Goal: Information Seeking & Learning: Understand process/instructions

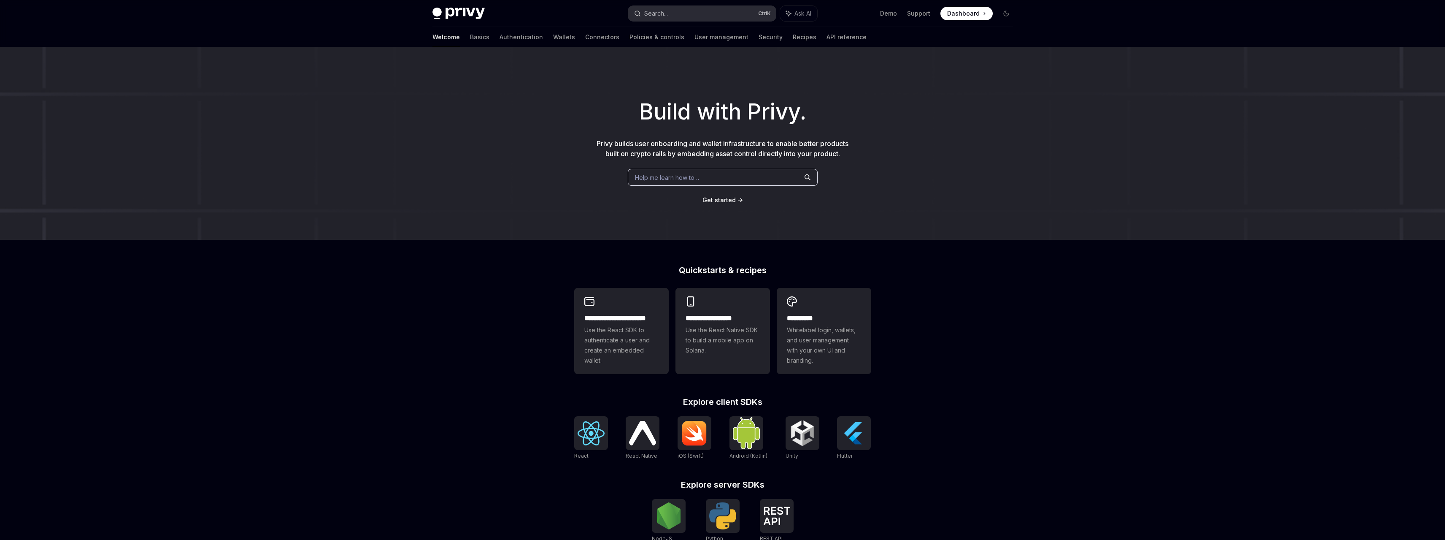
click at [709, 11] on button "Search... Ctrl K" at bounding box center [702, 13] width 148 height 15
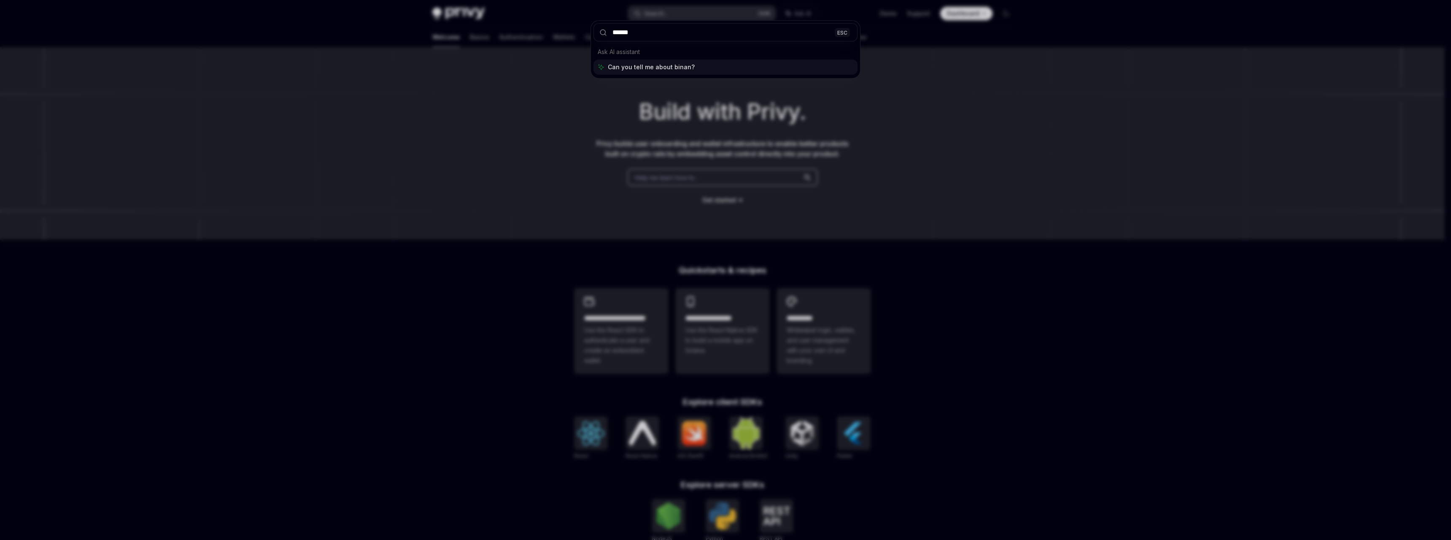
type input "*******"
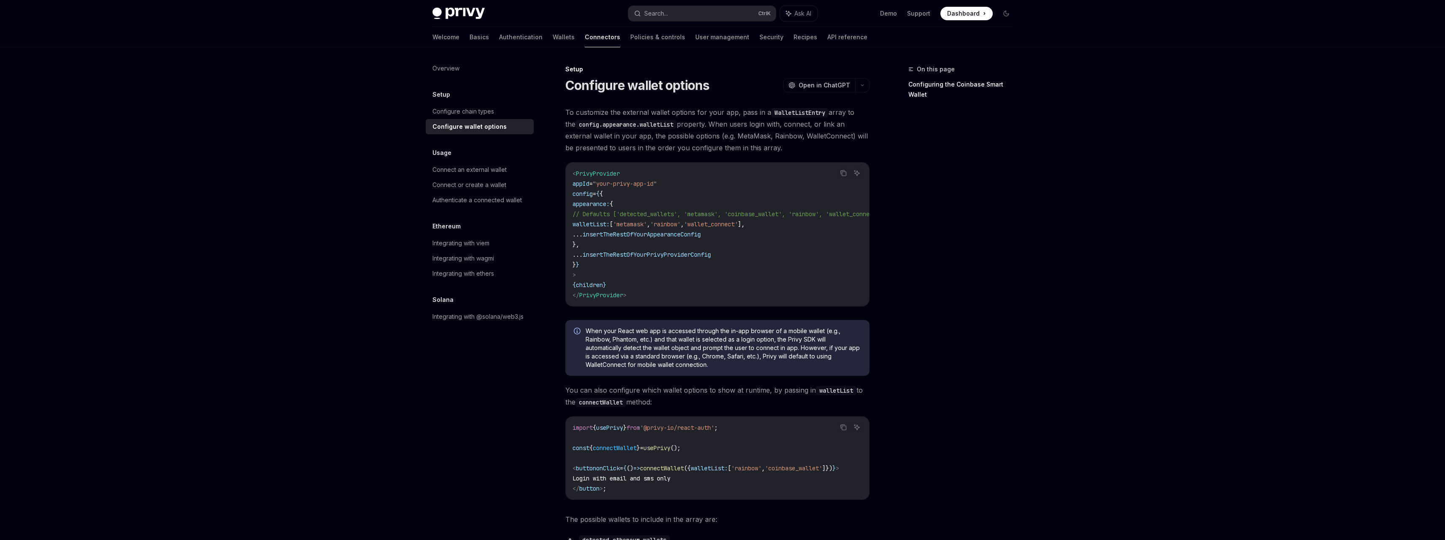
scroll to position [47, 0]
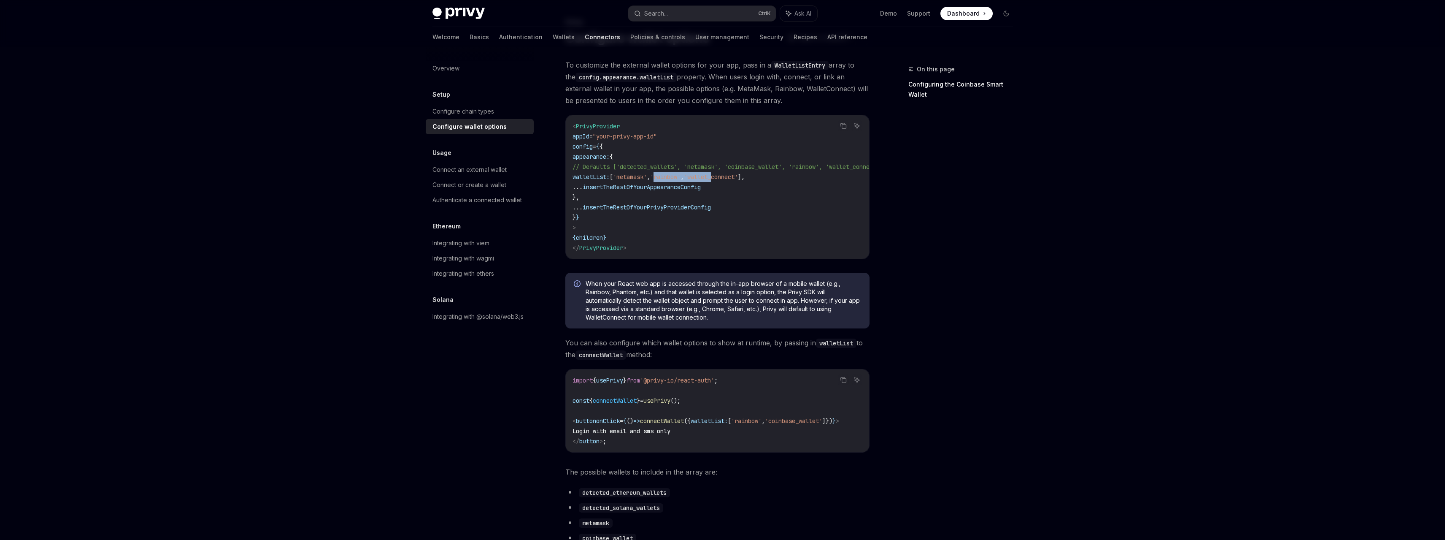
drag, startPoint x: 685, startPoint y: 176, endPoint x: 748, endPoint y: 176, distance: 62.9
click at [745, 176] on span "walletList: [ 'metamask' , 'rainbow' , 'wallet_connect' ]," at bounding box center [658, 177] width 172 height 8
click at [738, 176] on span "'wallet_connect'" at bounding box center [711, 177] width 54 height 8
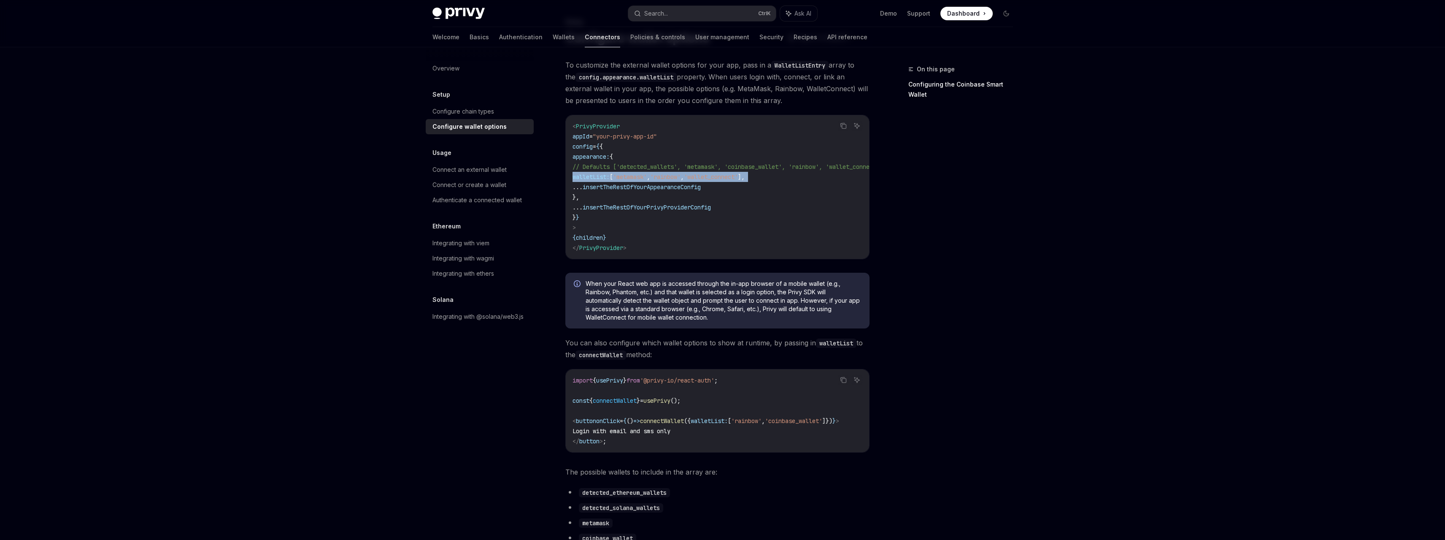
click at [738, 179] on span "'wallet_connect'" at bounding box center [711, 177] width 54 height 8
click at [740, 186] on code "< PrivyProvider appId = "your-privy-app-id" config = { { appearance: { // Defau…" at bounding box center [737, 187] width 331 height 132
click at [810, 180] on code "< PrivyProvider appId = "your-privy-app-id" config = { { appearance: { // Defau…" at bounding box center [737, 187] width 331 height 132
drag, startPoint x: 800, startPoint y: 174, endPoint x: 552, endPoint y: 178, distance: 248.5
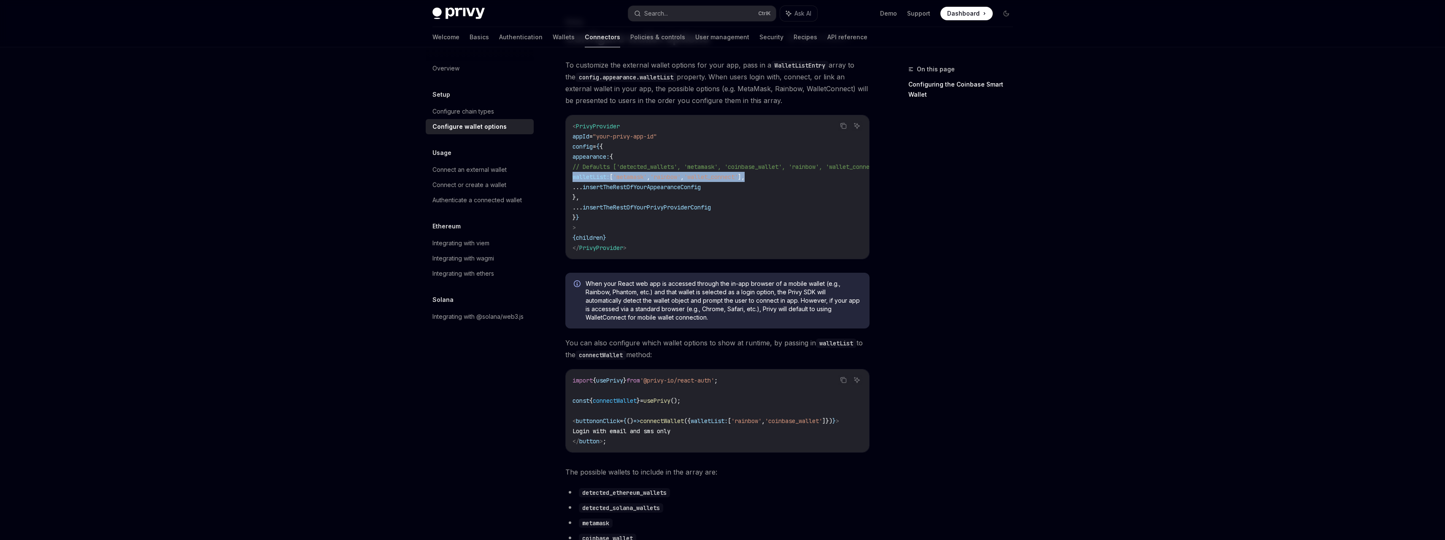
click at [610, 173] on span "walletList:" at bounding box center [590, 177] width 37 height 8
click at [610, 179] on span "walletList:" at bounding box center [590, 177] width 37 height 8
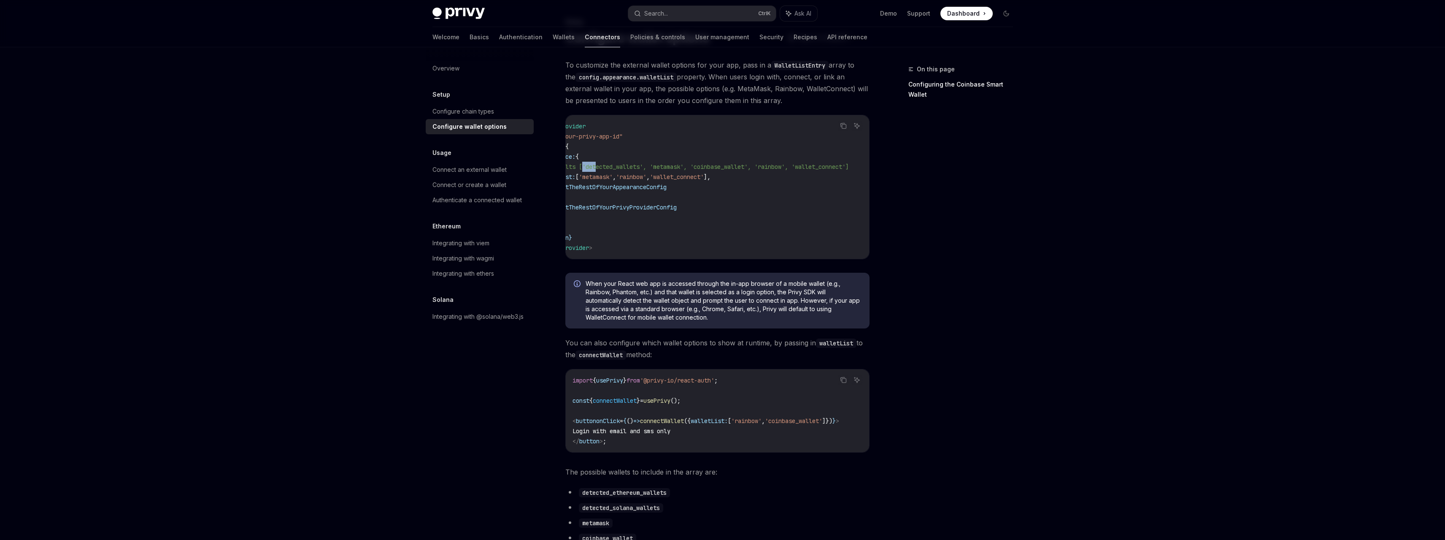
scroll to position [0, 0]
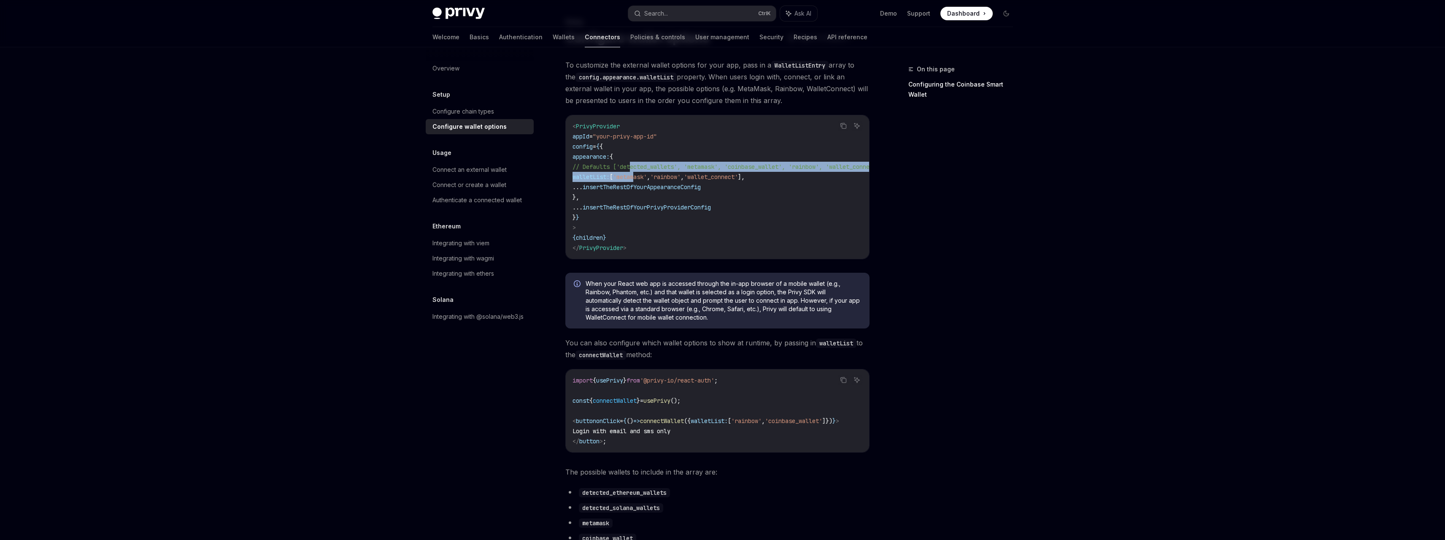
drag, startPoint x: 632, startPoint y: 170, endPoint x: 660, endPoint y: 176, distance: 28.6
click at [660, 176] on code "< PrivyProvider appId = "your-privy-app-id" config = { { appearance: { // Defau…" at bounding box center [737, 187] width 331 height 132
click at [647, 176] on span "'metamask'" at bounding box center [630, 177] width 34 height 8
click at [655, 193] on code "< PrivyProvider appId = "your-privy-app-id" config = { { appearance: { // Defau…" at bounding box center [737, 187] width 331 height 132
click at [798, 178] on code "< PrivyProvider appId = "your-privy-app-id" config = { { appearance: { // Defau…" at bounding box center [737, 187] width 331 height 132
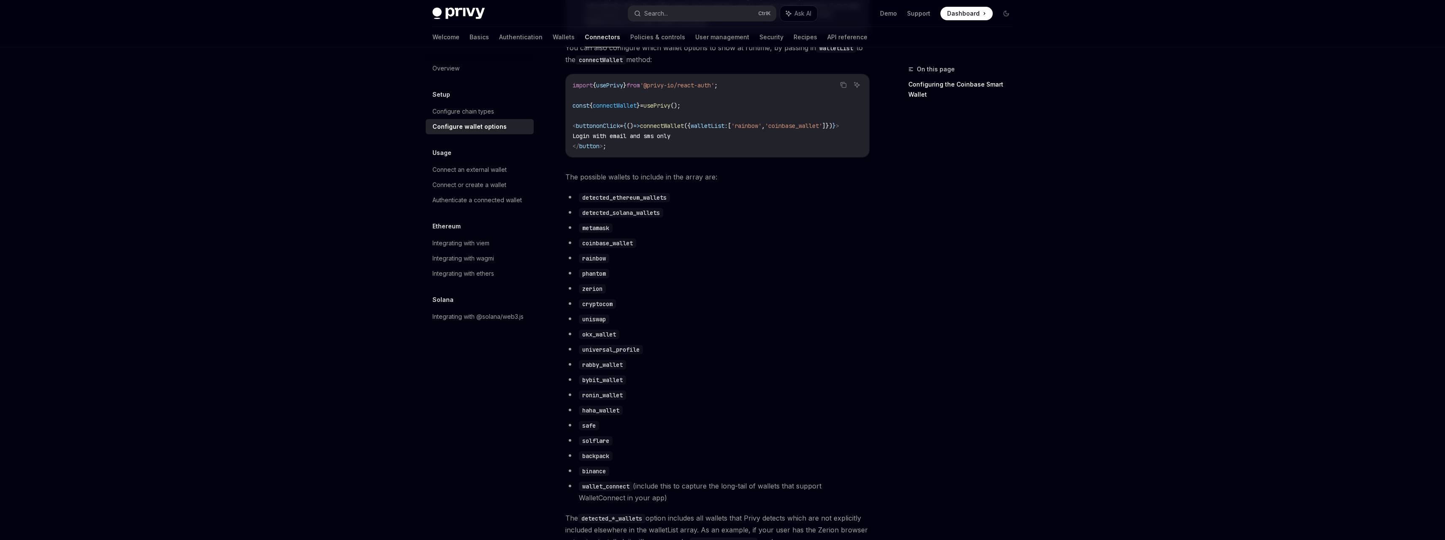
scroll to position [343, 0]
drag, startPoint x: 590, startPoint y: 185, endPoint x: 698, endPoint y: 189, distance: 108.0
click at [692, 182] on span "The possible wallets to include in the array are:" at bounding box center [717, 176] width 304 height 12
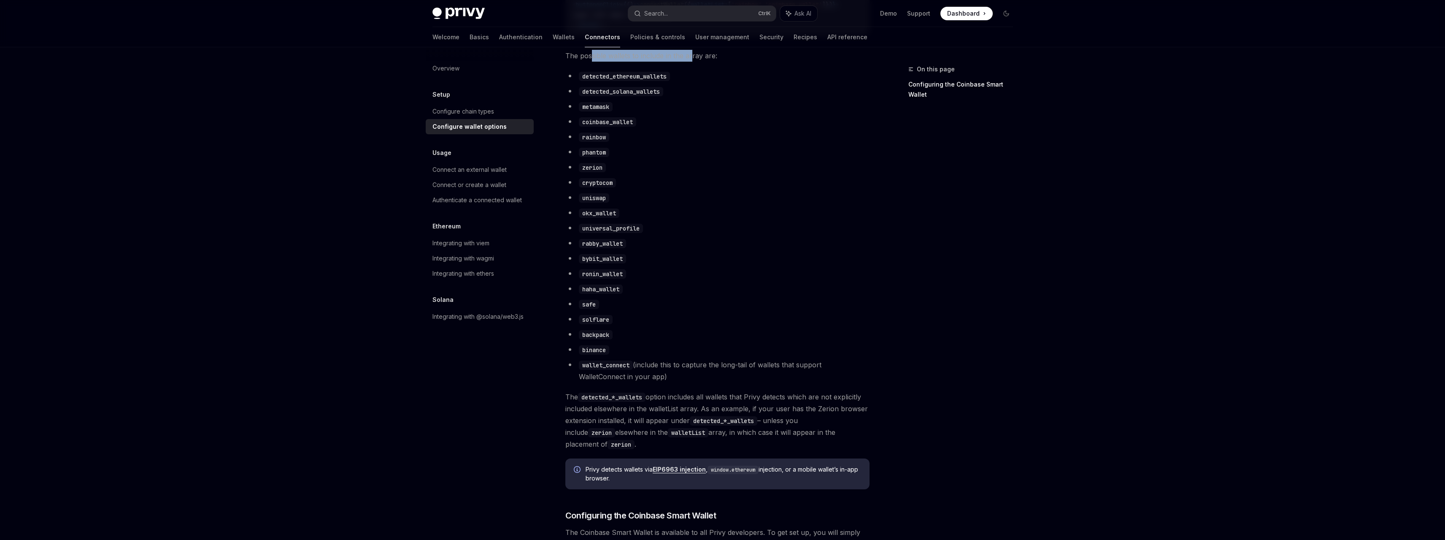
scroll to position [469, 0]
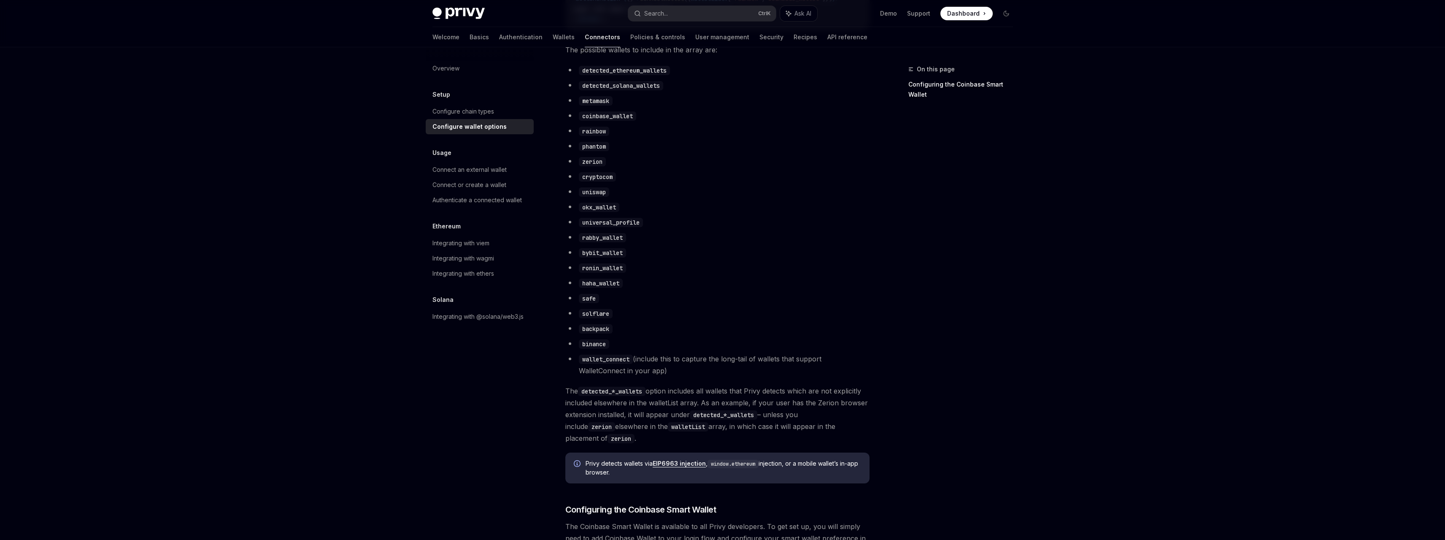
click at [596, 348] on code "binance" at bounding box center [594, 343] width 30 height 9
copy code "binance"
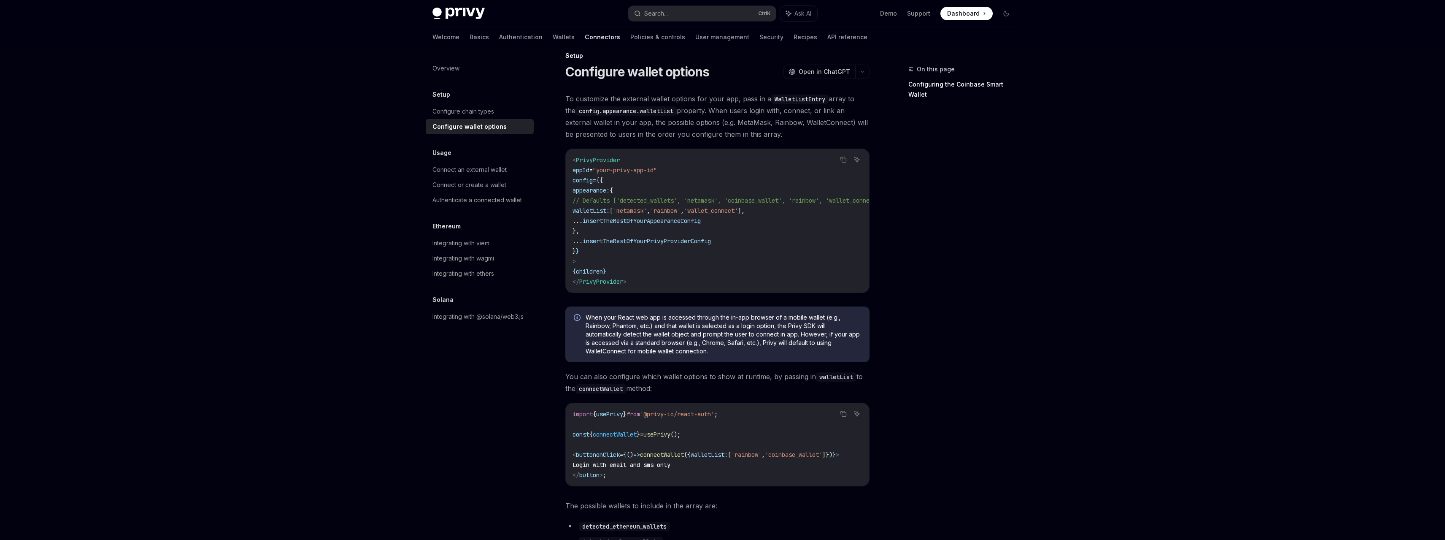
scroll to position [5, 0]
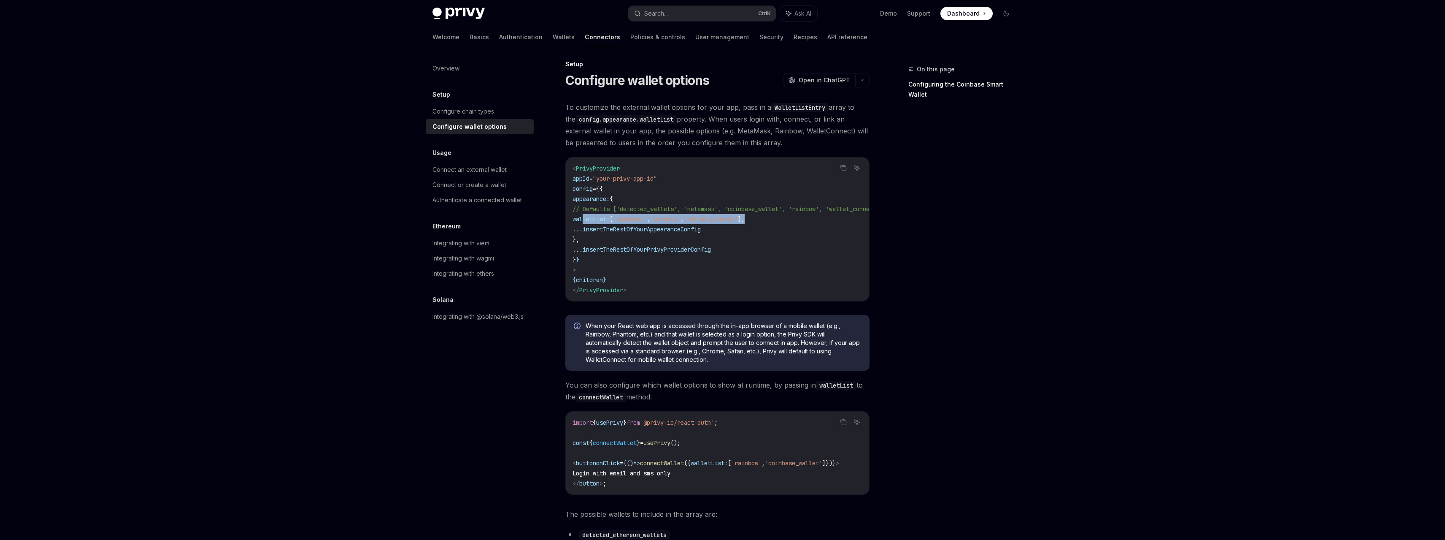
drag, startPoint x: 799, startPoint y: 219, endPoint x: 582, endPoint y: 221, distance: 217.7
click at [582, 221] on code "< PrivyProvider appId = "your-privy-app-id" config = { { appearance: { // Defau…" at bounding box center [737, 229] width 331 height 132
copy span "walletList: [ 'metamask' , 'rainbow' , 'wallet_connect' ],"
click at [642, 234] on code "< PrivyProvider appId = "your-privy-app-id" config = { { appearance: { // Defau…" at bounding box center [737, 229] width 331 height 132
drag, startPoint x: 588, startPoint y: 219, endPoint x: 809, endPoint y: 218, distance: 221.5
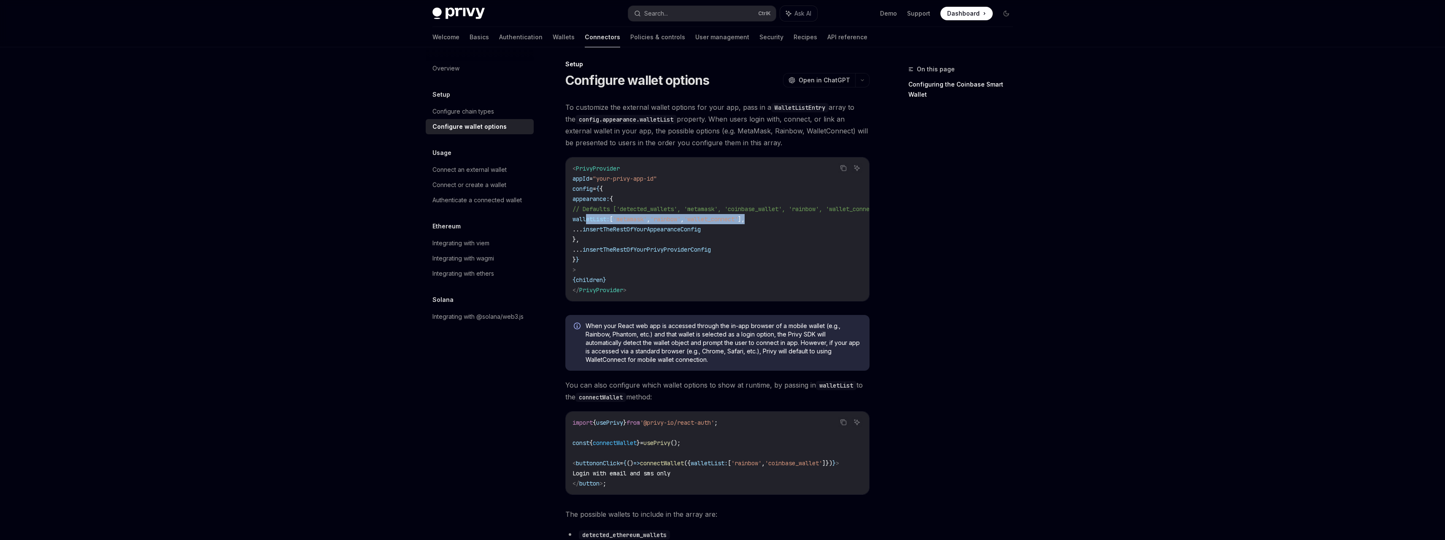
click at [809, 218] on code "< PrivyProvider appId = "your-privy-app-id" config = { { appearance: { // Defau…" at bounding box center [737, 229] width 331 height 132
copy span "walletList: [ 'metamask' , 'rainbow' , 'wallet_connect' ],"
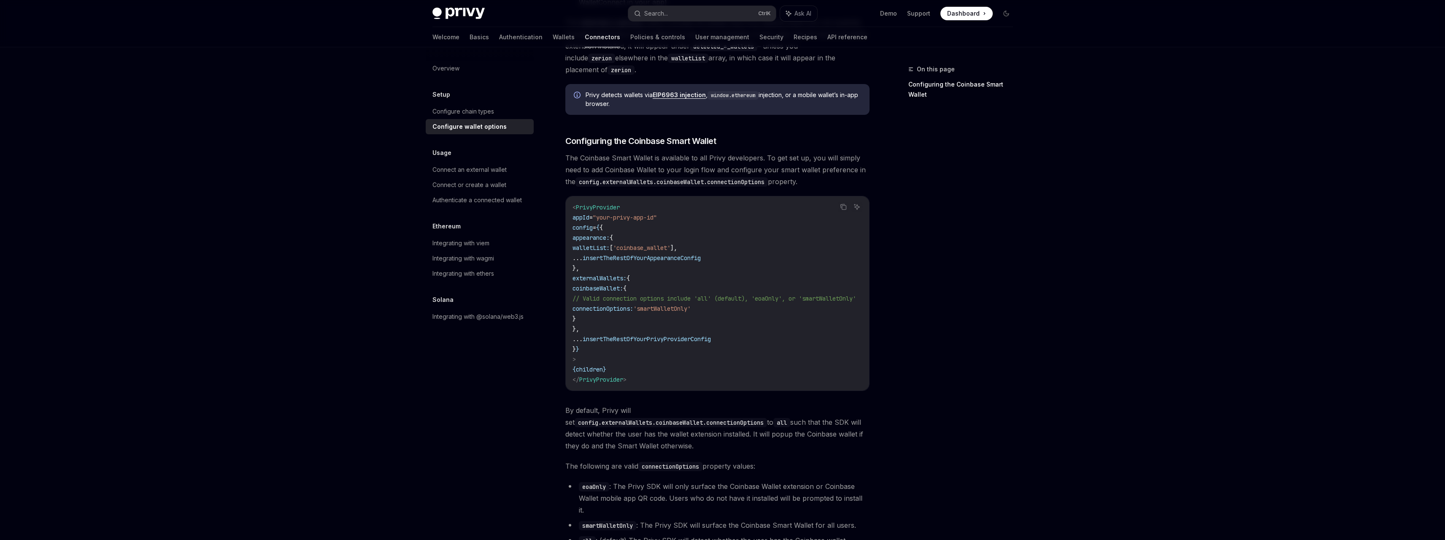
scroll to position [849, 0]
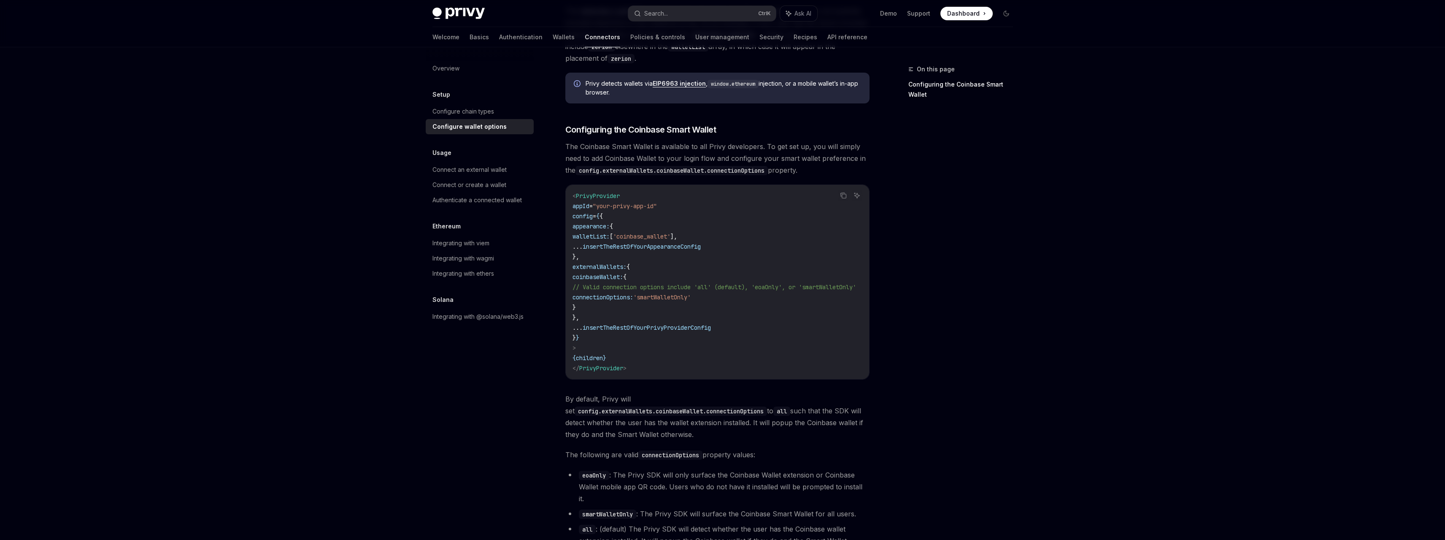
click at [624, 264] on span "externalWallets:" at bounding box center [599, 267] width 54 height 8
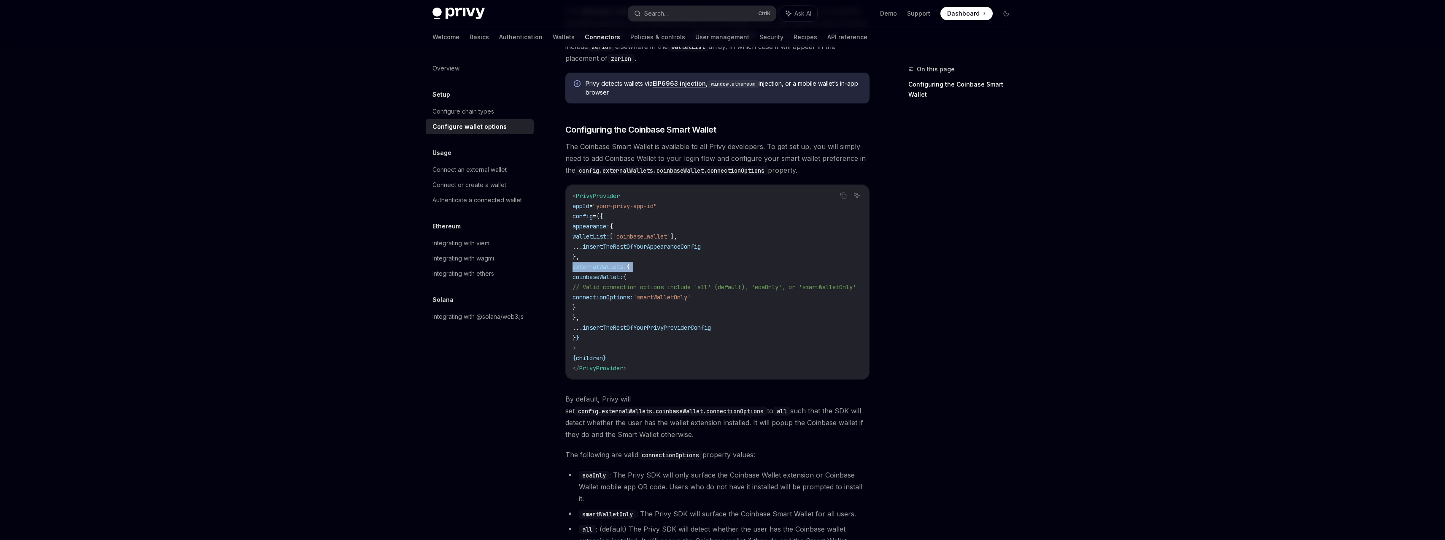
click at [677, 264] on code "< PrivyProvider appId = "your-privy-app-id" config = { { appearance: { walletLi…" at bounding box center [724, 282] width 304 height 182
drag, startPoint x: 672, startPoint y: 264, endPoint x: 569, endPoint y: 263, distance: 102.5
click at [569, 263] on div "< PrivyProvider appId = "your-privy-app-id" config = { { appearance: { walletLi…" at bounding box center [717, 282] width 303 height 194
copy span "externalWallets: {"
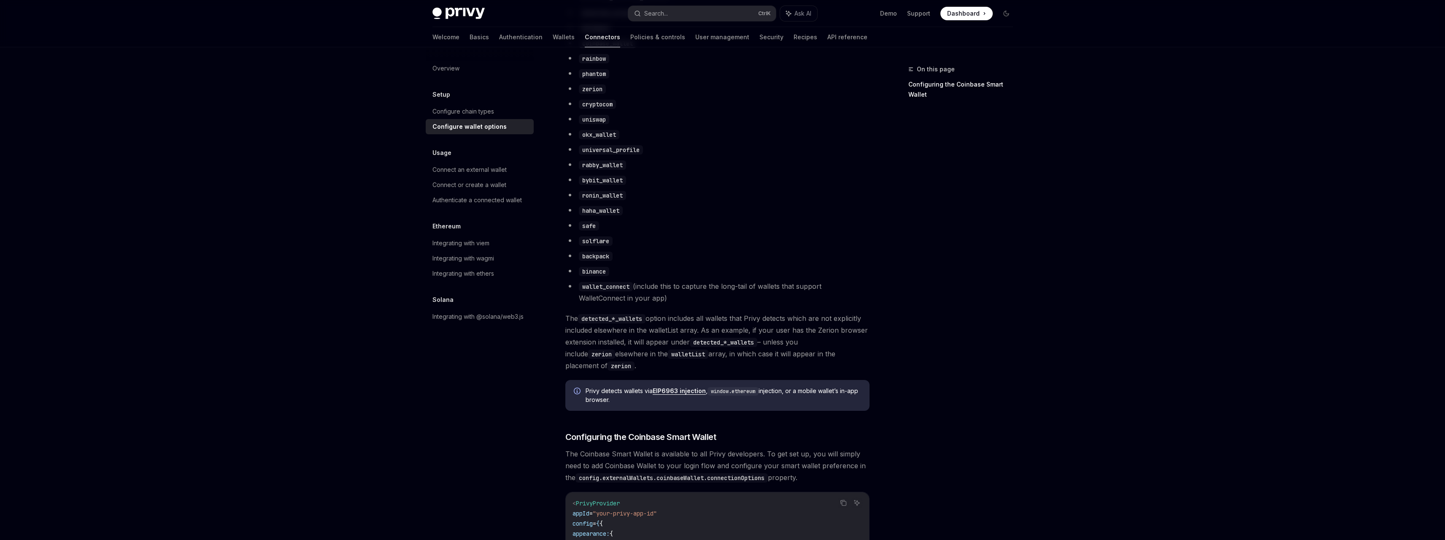
scroll to position [551, 0]
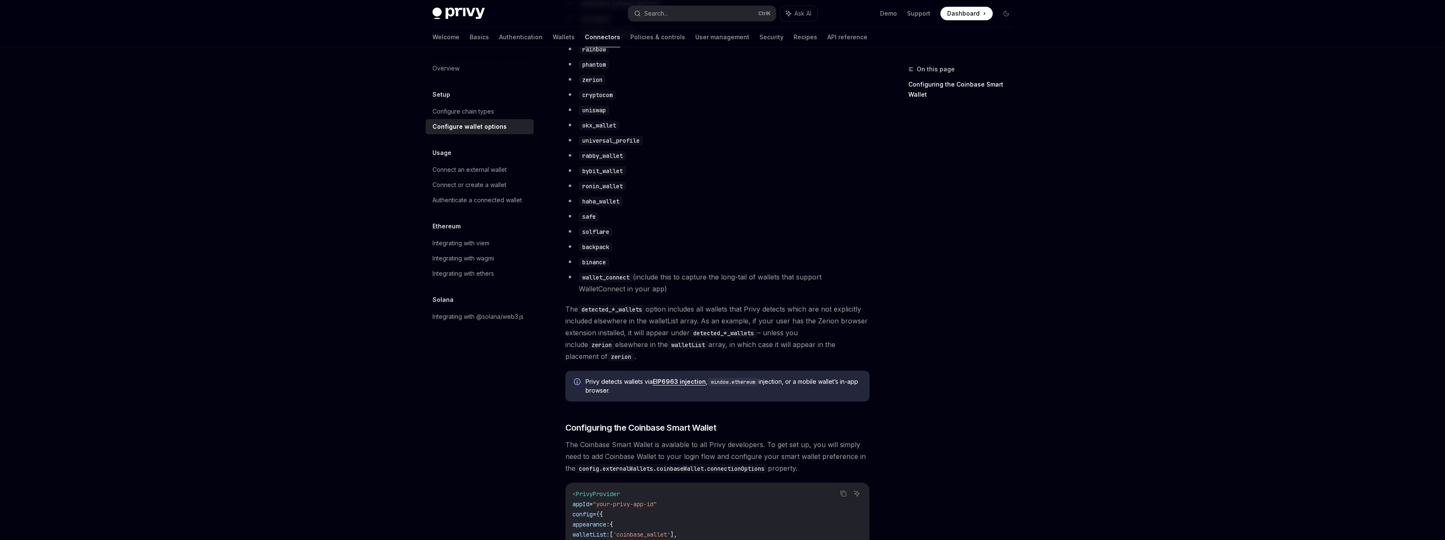
click at [607, 267] on code "binance" at bounding box center [594, 261] width 30 height 9
click at [594, 314] on code "detected_*_wallets" at bounding box center [611, 309] width 67 height 9
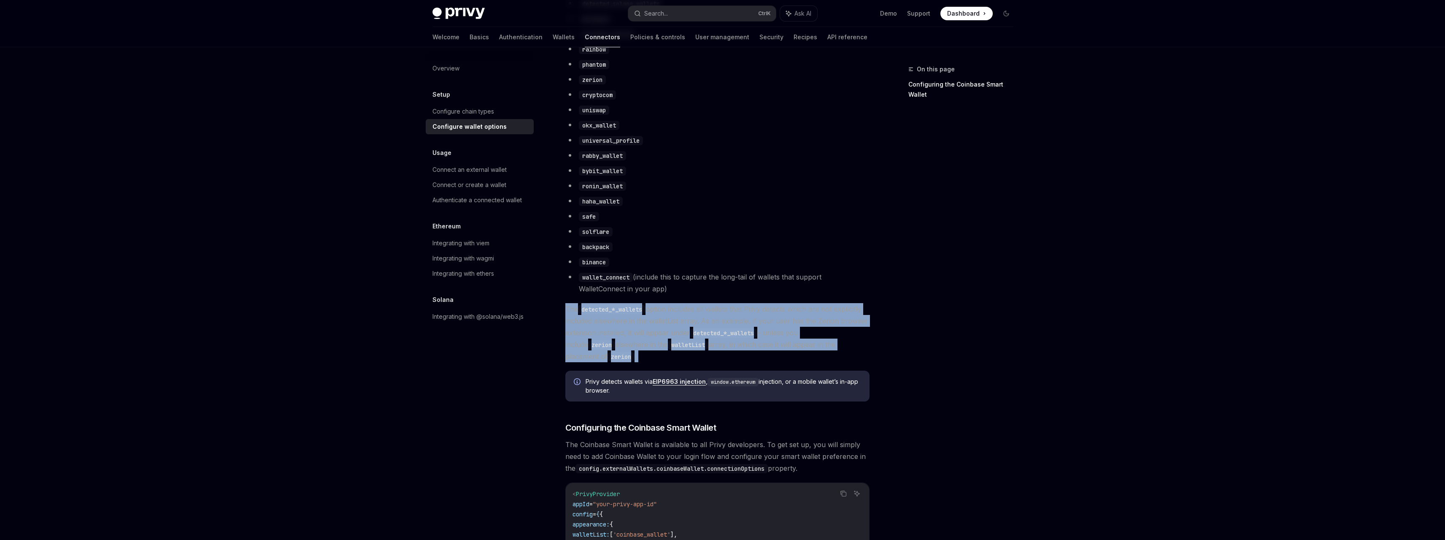
click at [594, 314] on code "detected_*_wallets" at bounding box center [611, 309] width 67 height 9
click at [625, 314] on code "detected_*_wallets" at bounding box center [611, 309] width 67 height 9
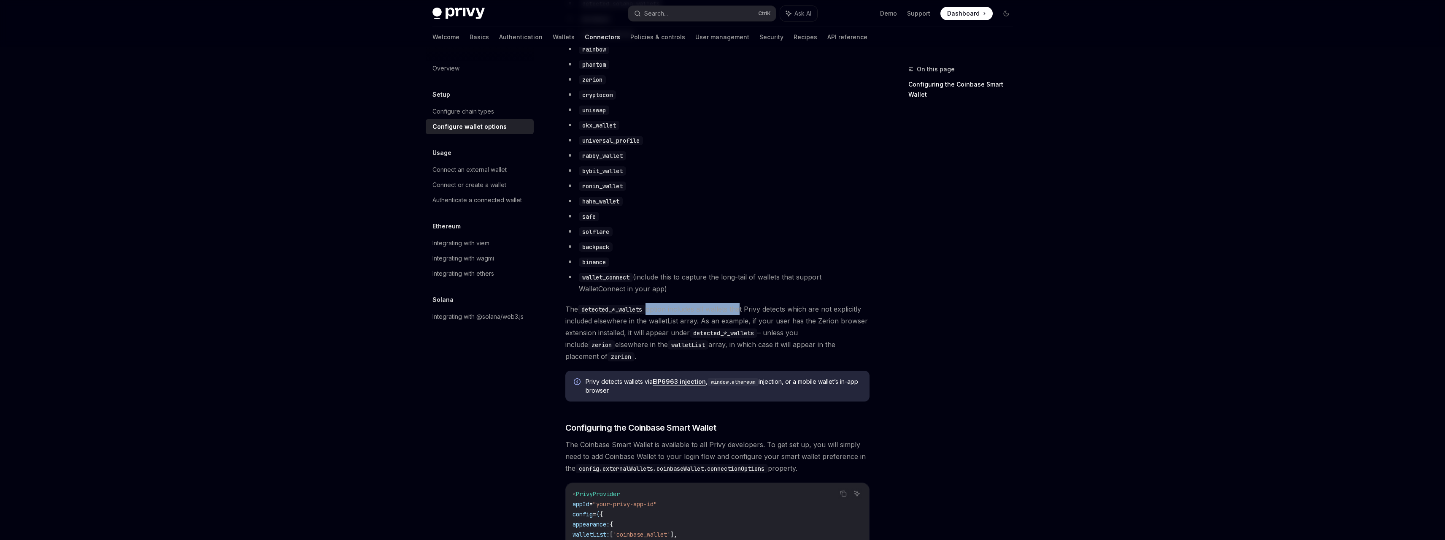
drag, startPoint x: 648, startPoint y: 315, endPoint x: 741, endPoint y: 319, distance: 92.5
click at [741, 319] on span "The detected_*_wallets option includes all wallets that Privy detects which are…" at bounding box center [717, 332] width 304 height 59
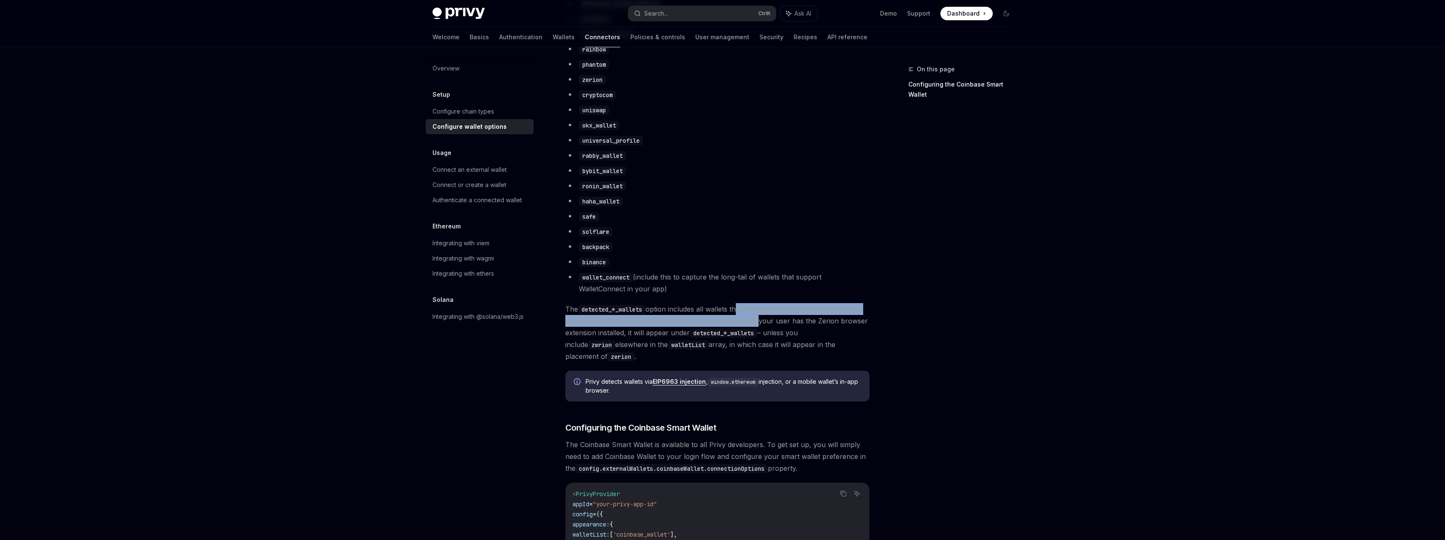
drag, startPoint x: 739, startPoint y: 319, endPoint x: 769, endPoint y: 329, distance: 31.9
click at [769, 329] on span "The detected_*_wallets option includes all wallets that Privy detects which are…" at bounding box center [717, 332] width 304 height 59
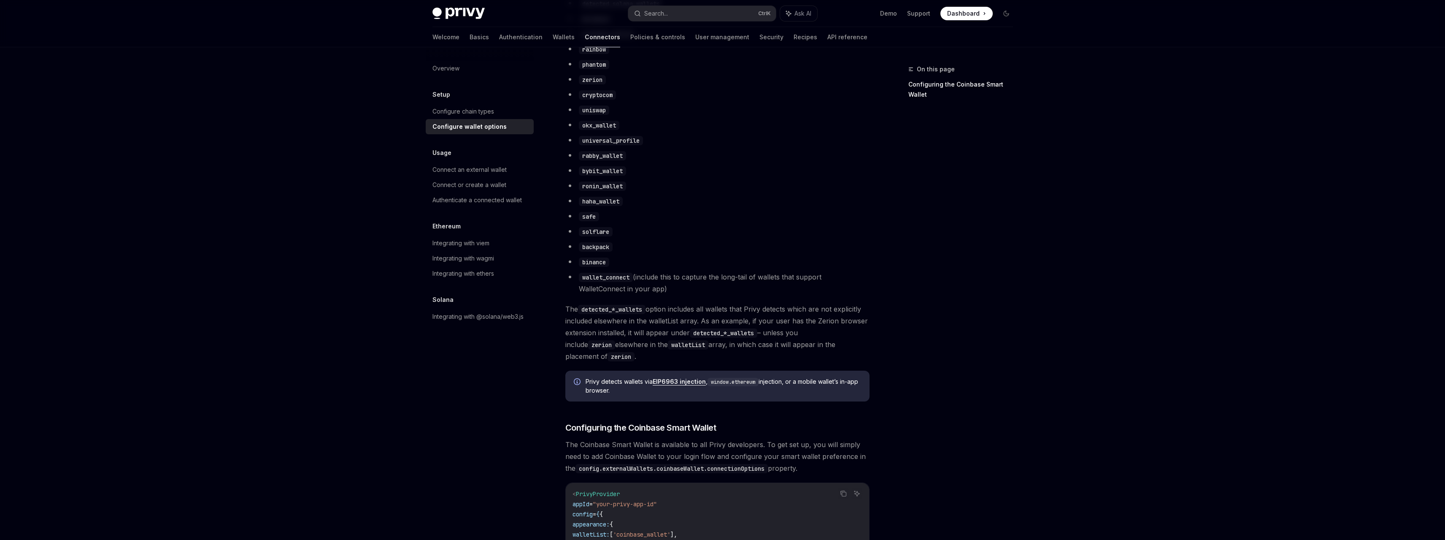
click at [756, 337] on code "detected_*_wallets" at bounding box center [723, 332] width 67 height 9
drag, startPoint x: 826, startPoint y: 339, endPoint x: 831, endPoint y: 348, distance: 10.2
click at [831, 348] on span "The detected_*_wallets option includes all wallets that Privy detects which are…" at bounding box center [717, 332] width 304 height 59
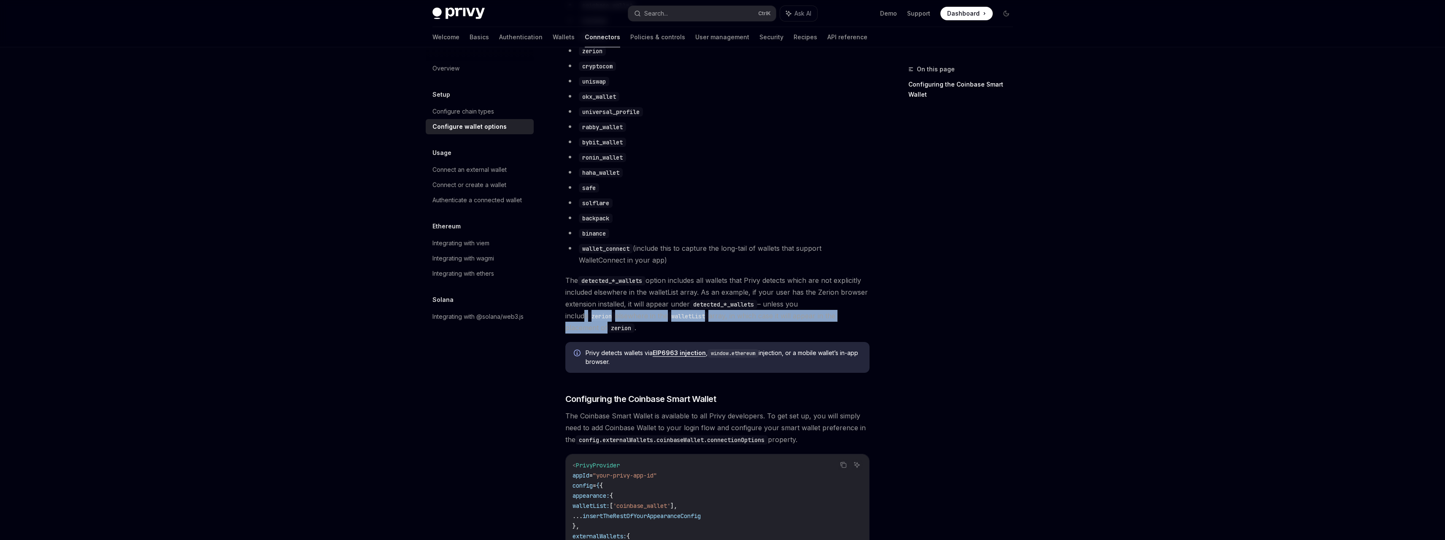
scroll to position [593, 0]
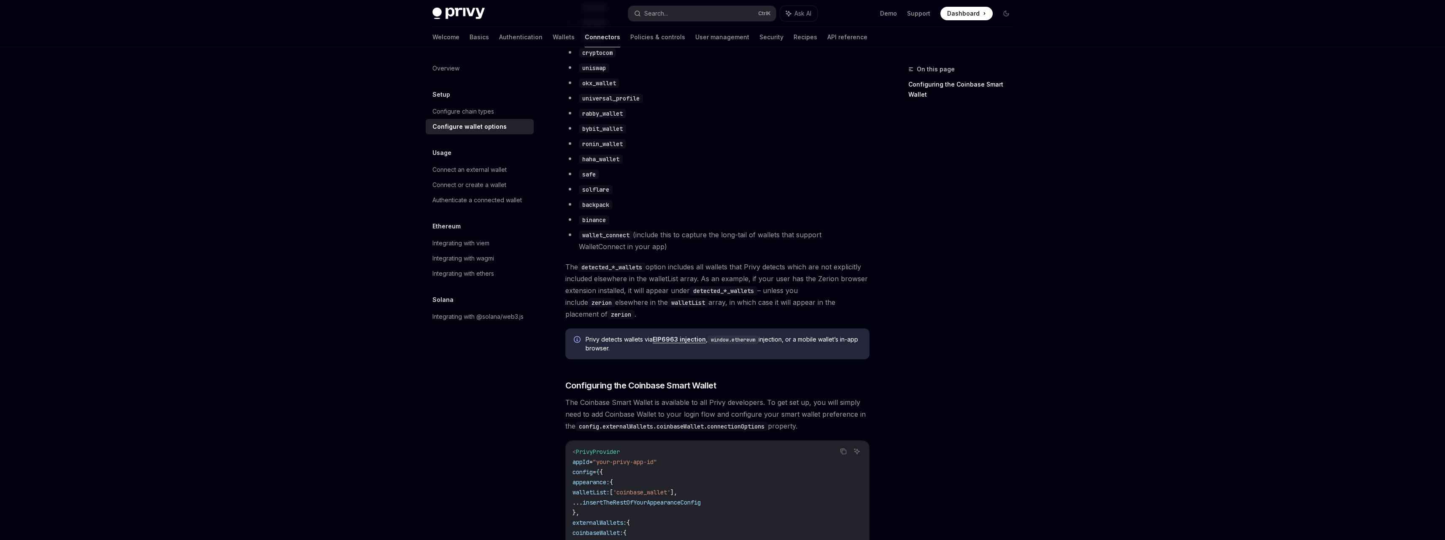
click at [672, 317] on div "To customize the external wallet options for your app, pass in a WalletListEntr…" at bounding box center [717, 187] width 304 height 1348
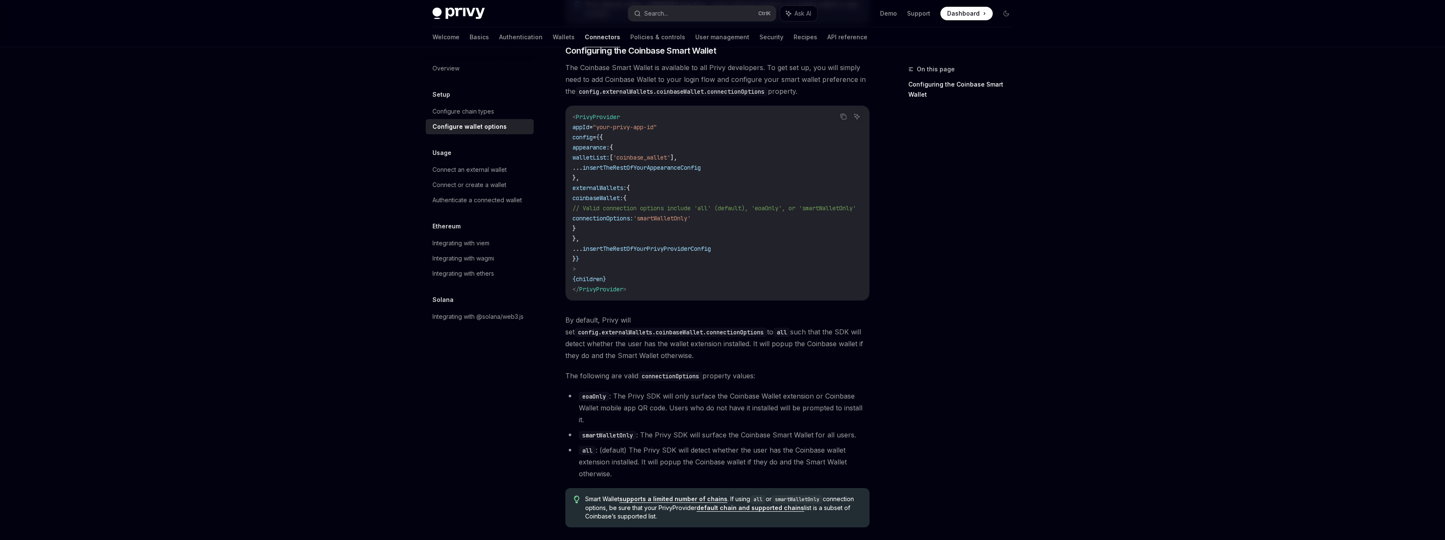
scroll to position [931, 0]
drag, startPoint x: 643, startPoint y: 316, endPoint x: 674, endPoint y: 317, distance: 30.8
click at [674, 317] on span "By default, Privy will set config.externalWallets.coinbaseWallet.connectionOpti…" at bounding box center [717, 334] width 304 height 47
click at [674, 324] on code "config.externalWallets.coinbaseWallet.connectionOptions" at bounding box center [671, 328] width 192 height 9
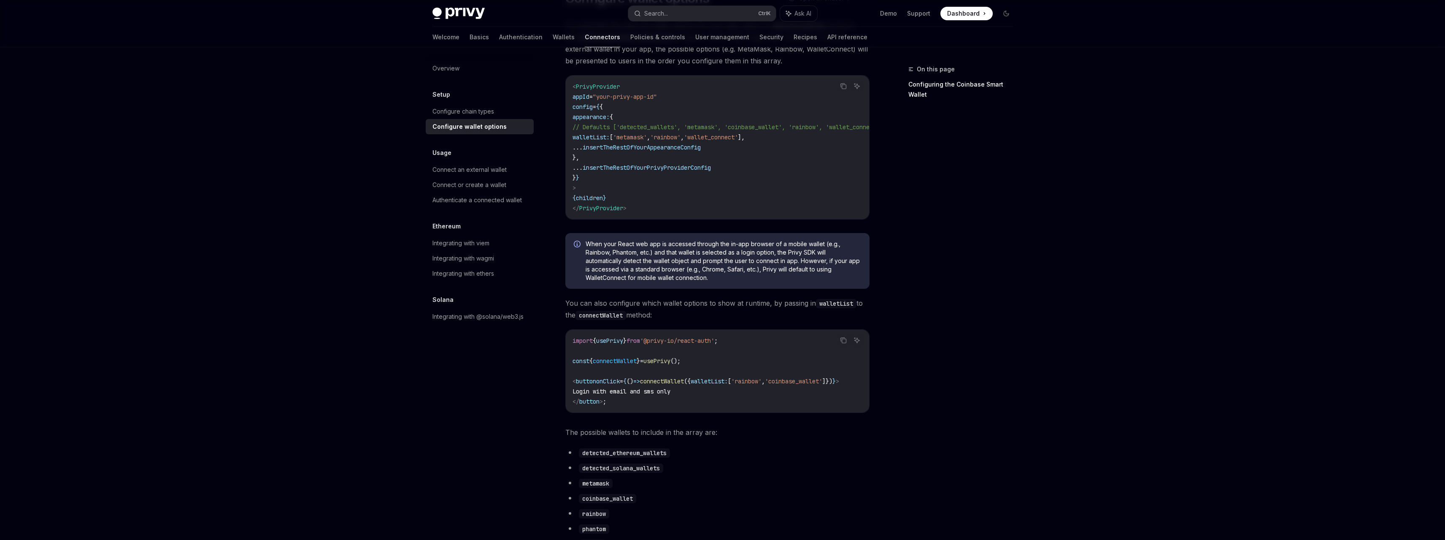
scroll to position [0, 0]
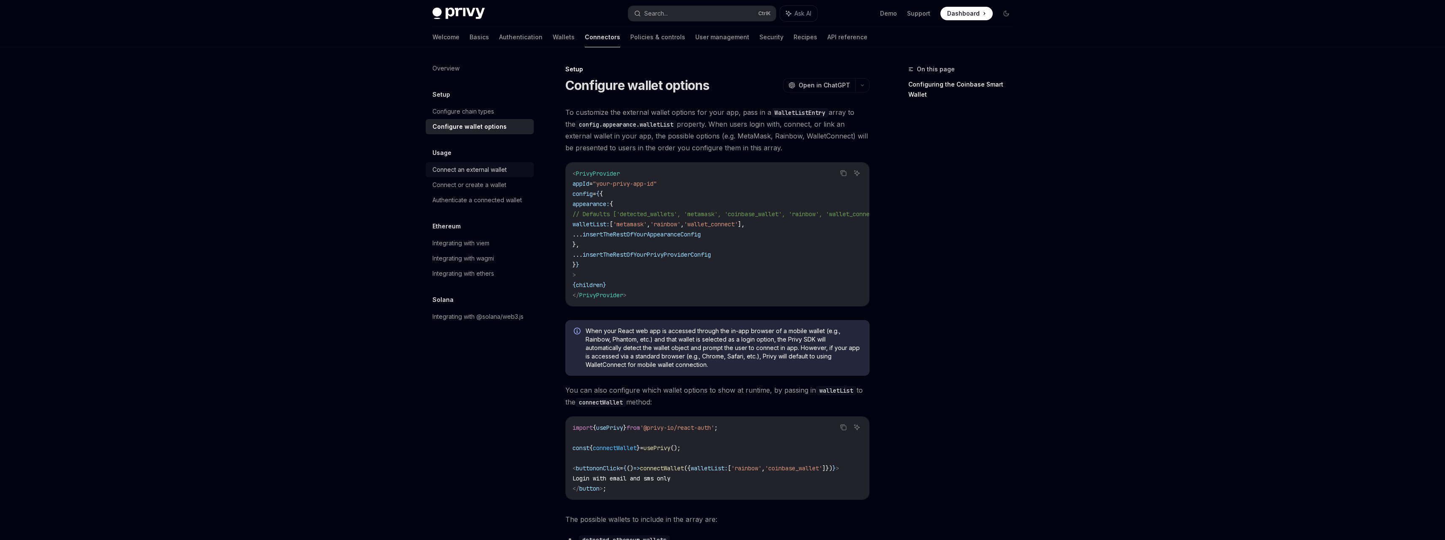
click at [477, 173] on div "Connect an external wallet" at bounding box center [469, 170] width 74 height 10
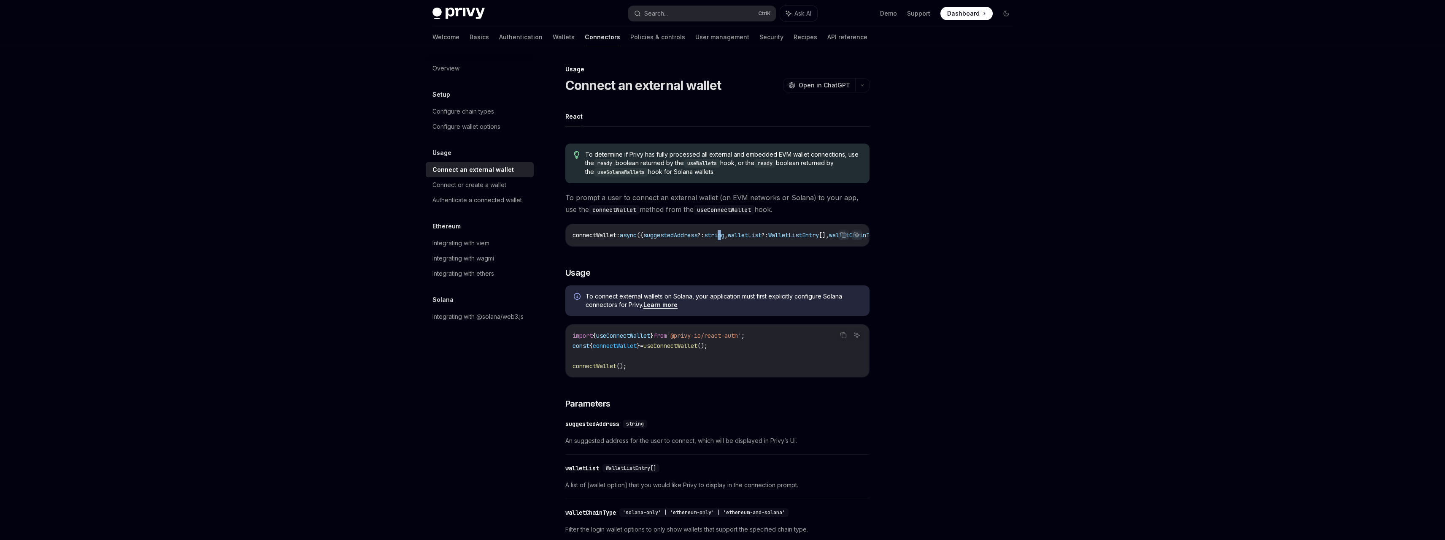
click at [741, 240] on div "connectWallet : async ({ suggestedAddress ?: string , walletList ?: WalletListE…" at bounding box center [717, 235] width 303 height 22
click at [815, 260] on div "To determine if Privy has fully processed all external and embedded EVM wallet …" at bounding box center [717, 466] width 304 height 659
drag, startPoint x: 804, startPoint y: 243, endPoint x: 797, endPoint y: 246, distance: 8.0
click at [797, 246] on div "connectWallet : async ({ suggestedAddress ?: string , walletList ?: WalletListE…" at bounding box center [717, 235] width 303 height 22
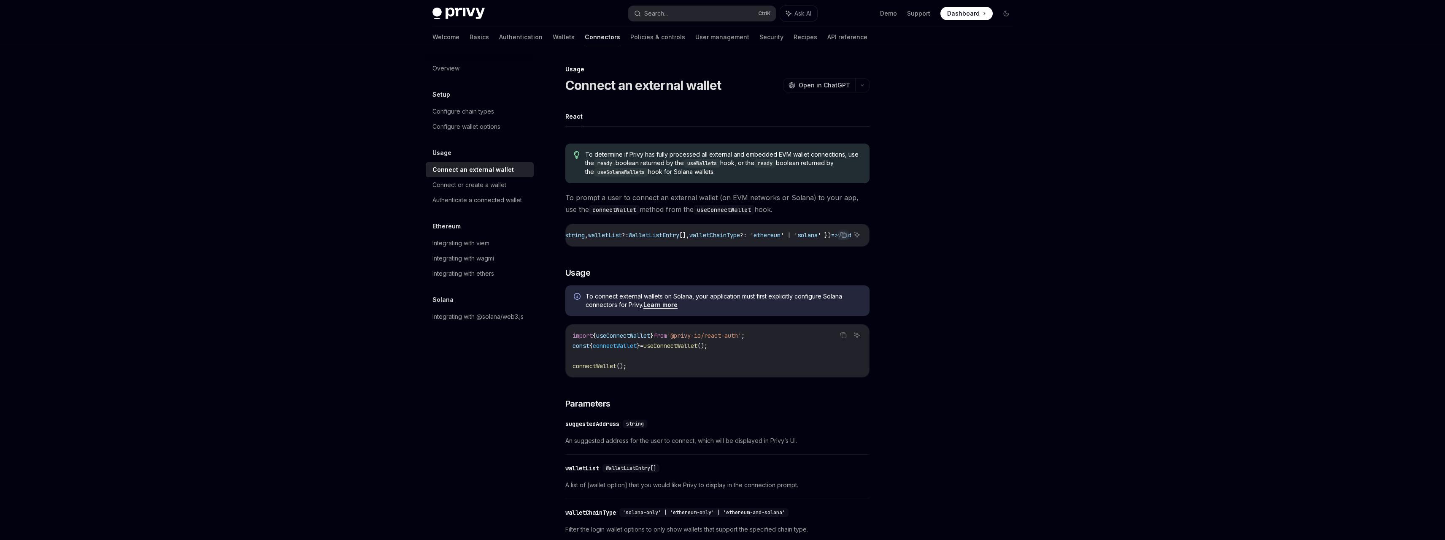
click at [690, 258] on div "To determine if Privy has fully processed all external and embedded EVM wallet …" at bounding box center [717, 466] width 304 height 659
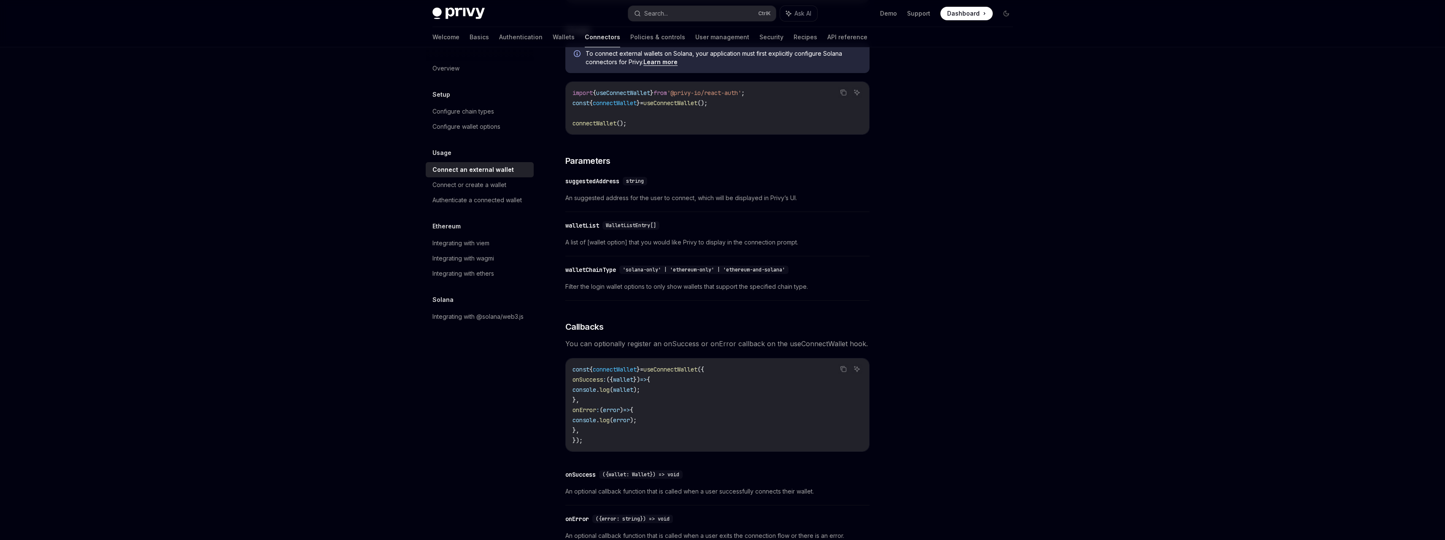
scroll to position [216, 0]
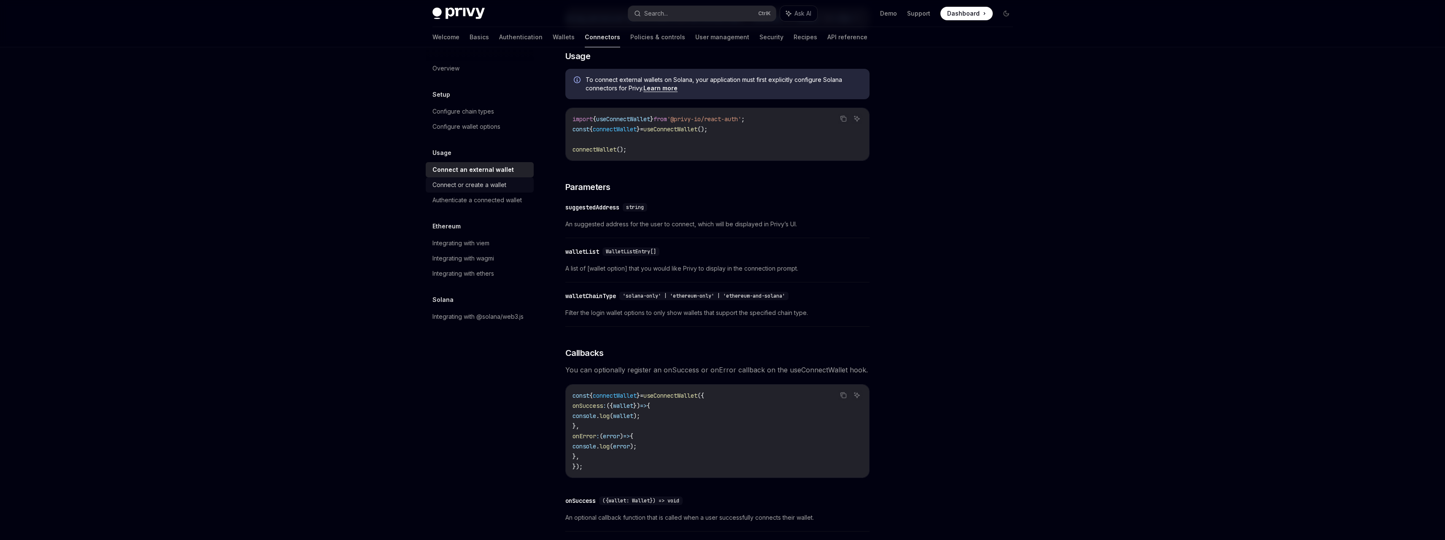
click at [513, 186] on div "Connect or create a wallet" at bounding box center [480, 185] width 96 height 10
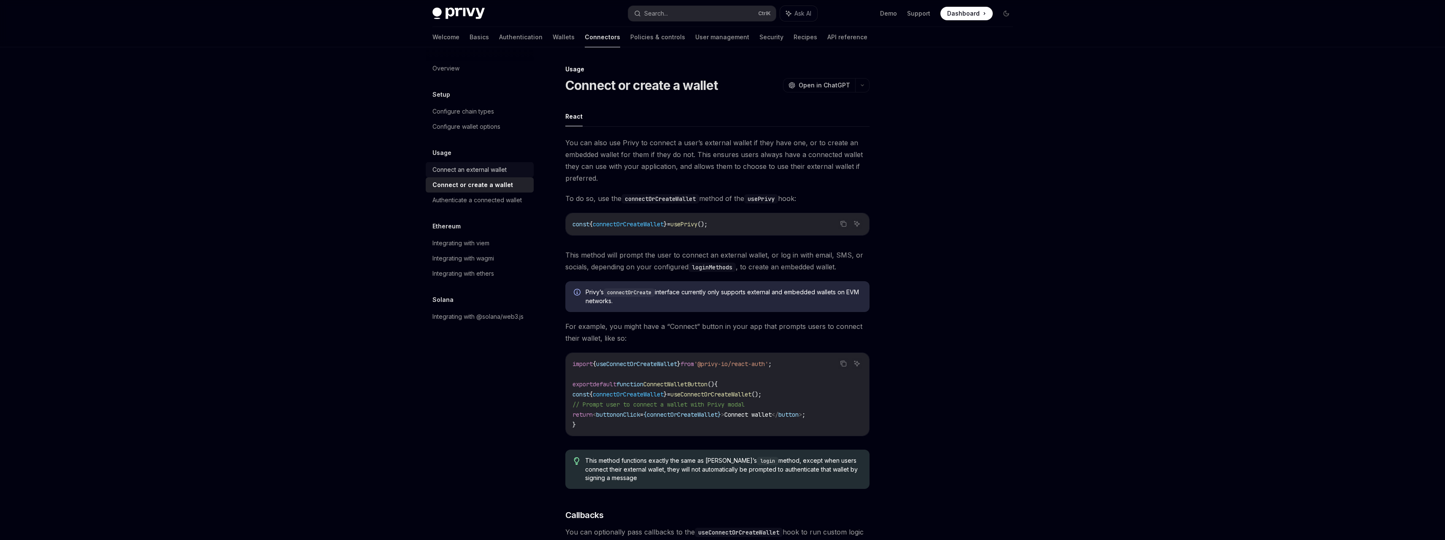
click at [507, 175] on link "Connect an external wallet" at bounding box center [480, 169] width 108 height 15
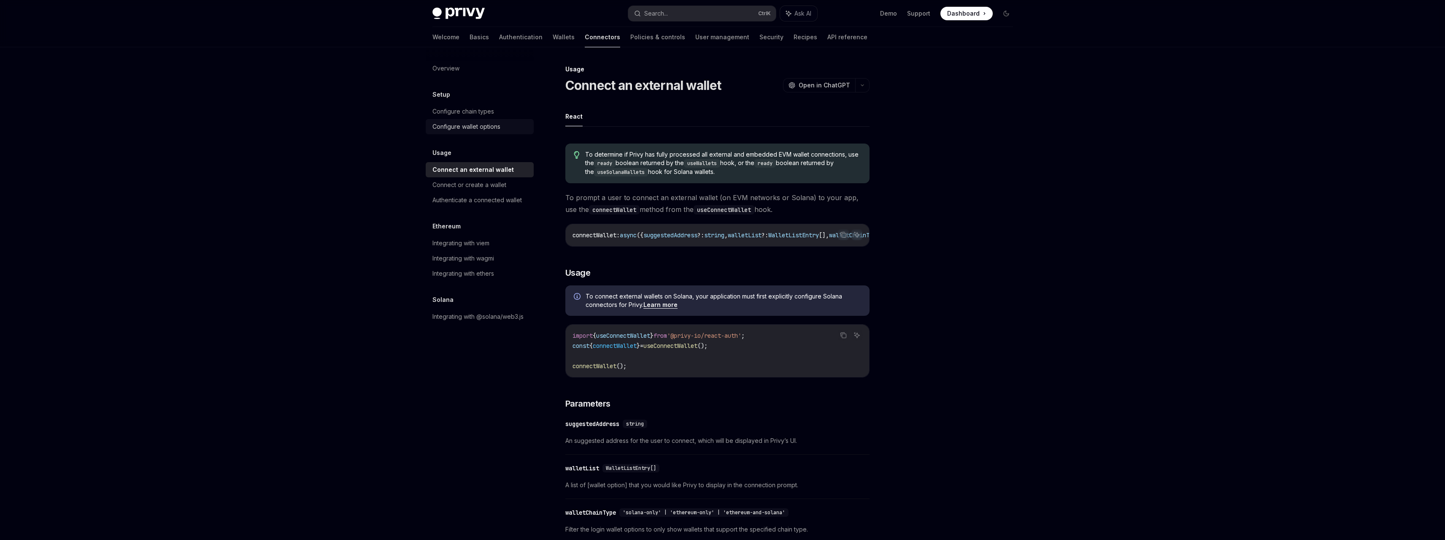
click at [503, 128] on div "Configure wallet options" at bounding box center [480, 126] width 96 height 10
type textarea "*"
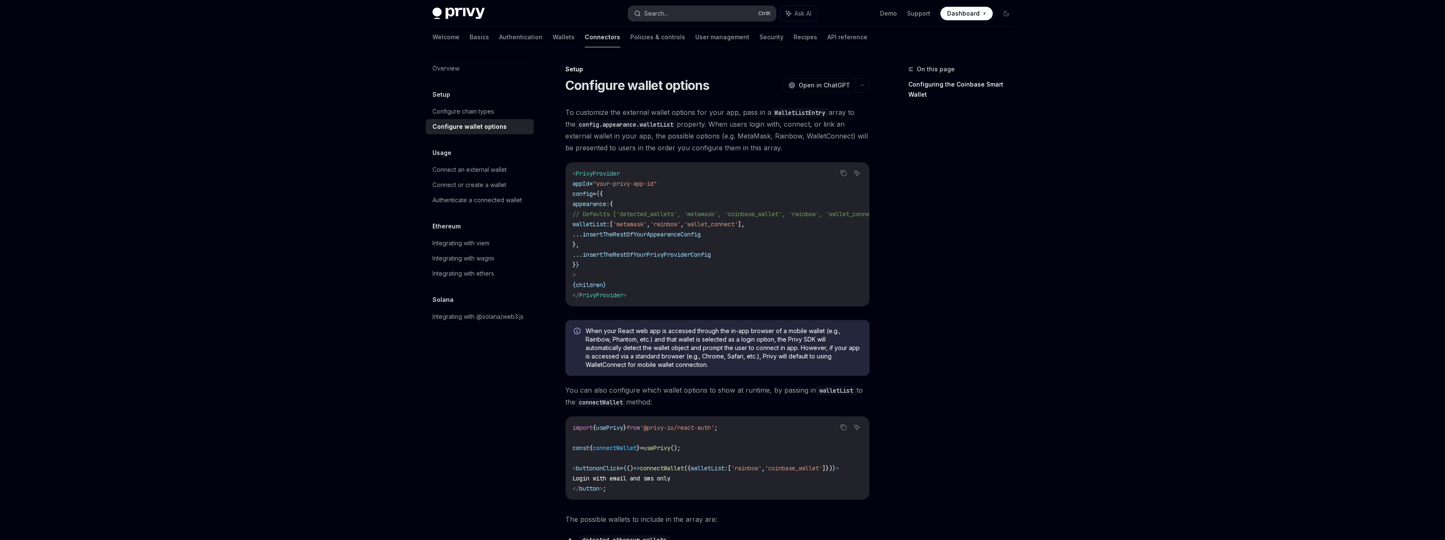
click at [662, 13] on div "Search..." at bounding box center [656, 13] width 24 height 10
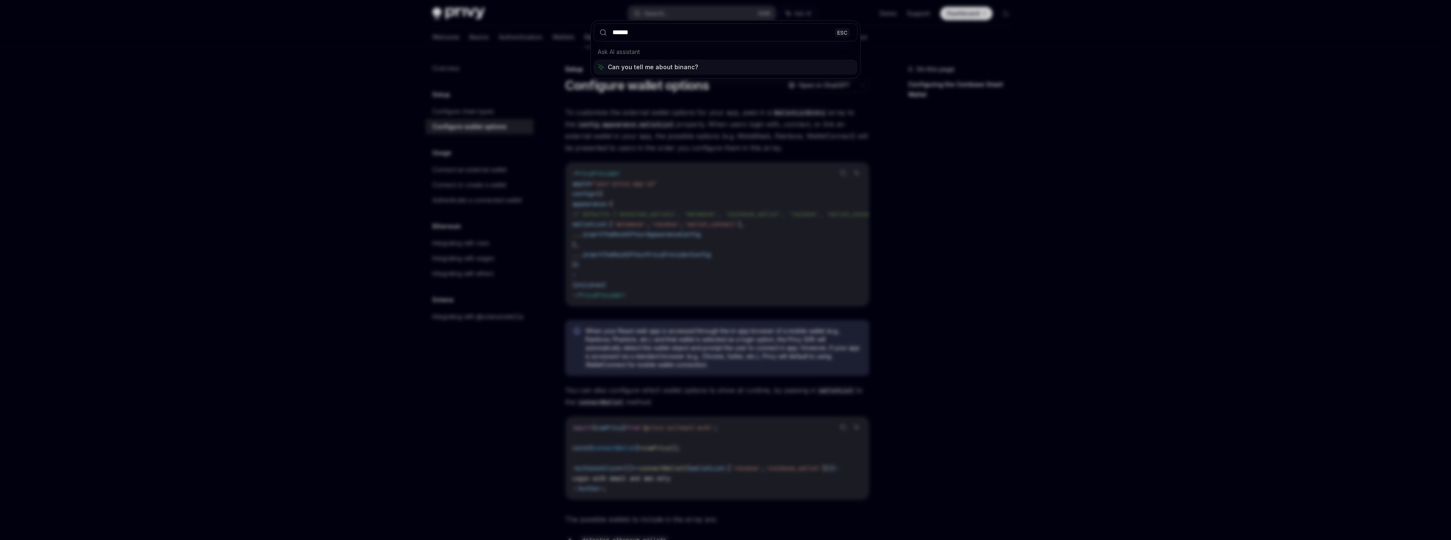
type input "*******"
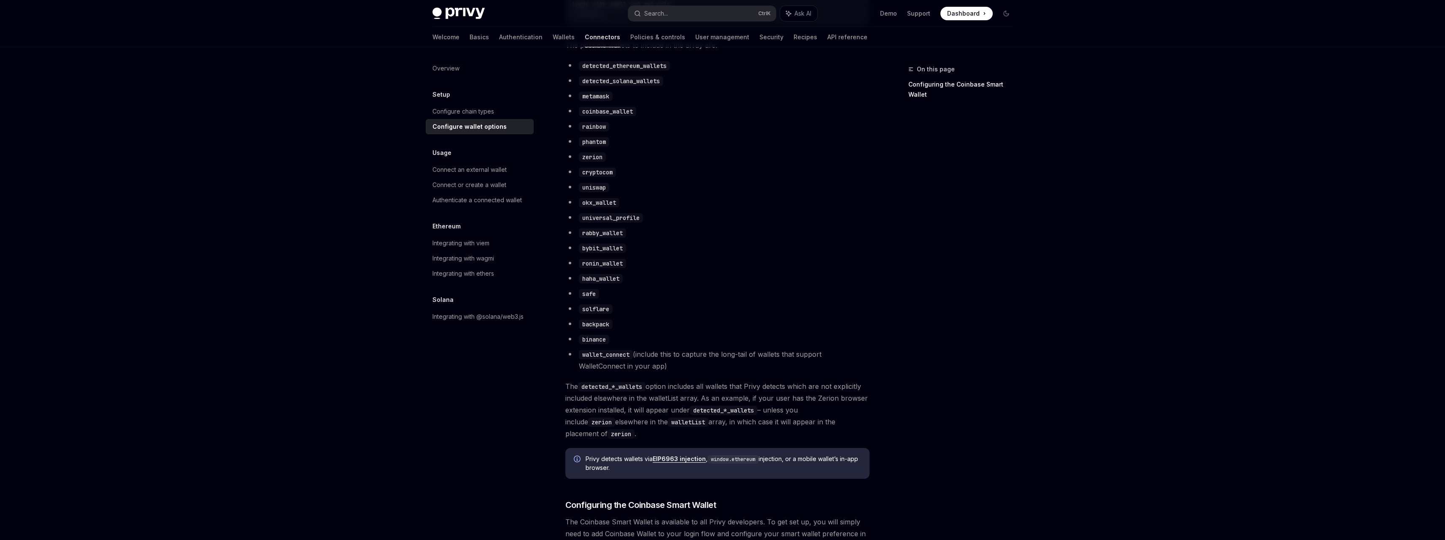
scroll to position [553, 0]
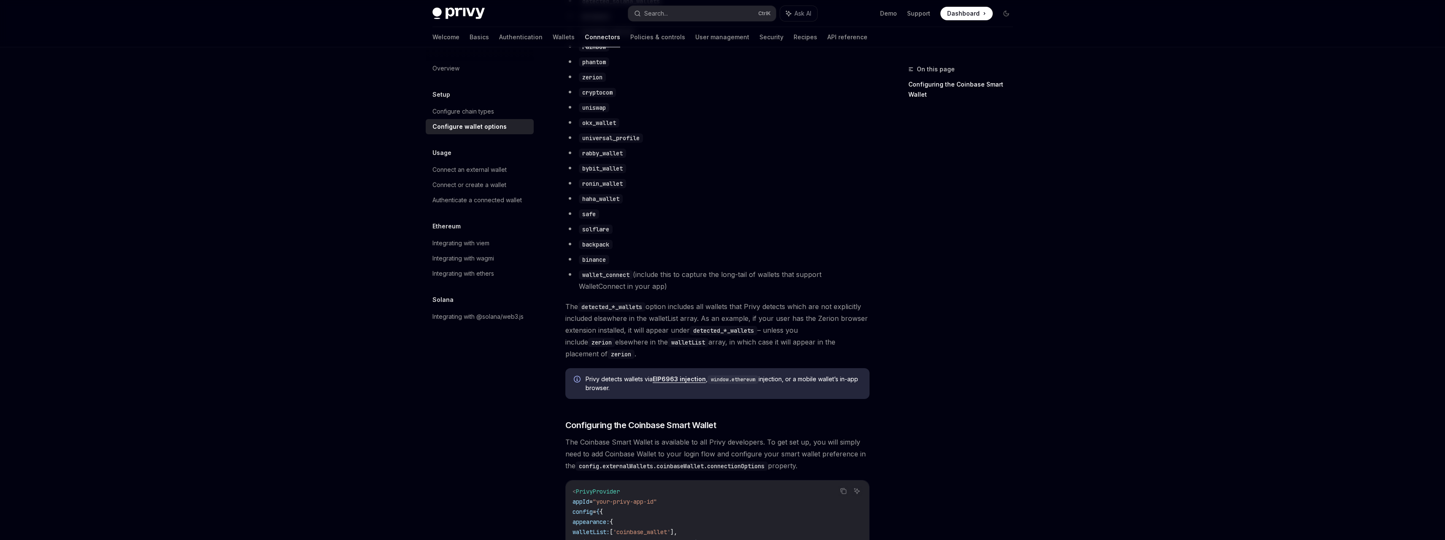
click at [592, 264] on code "binance" at bounding box center [594, 259] width 30 height 9
click at [659, 286] on li "wallet_connect (include this to capture the long-tail of wallets that support W…" at bounding box center [717, 280] width 304 height 24
click at [617, 311] on code "detected_*_wallets" at bounding box center [611, 306] width 67 height 9
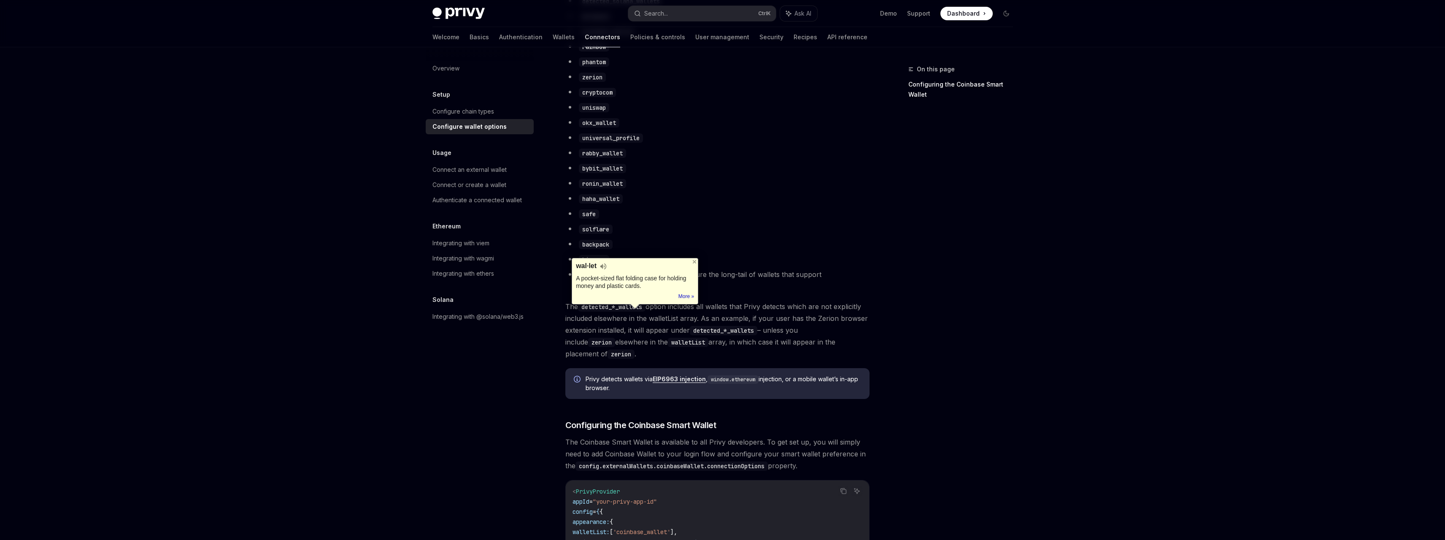
click at [723, 324] on span "The detected_*_wallets option includes all wallets that Privy detects which are…" at bounding box center [717, 329] width 304 height 59
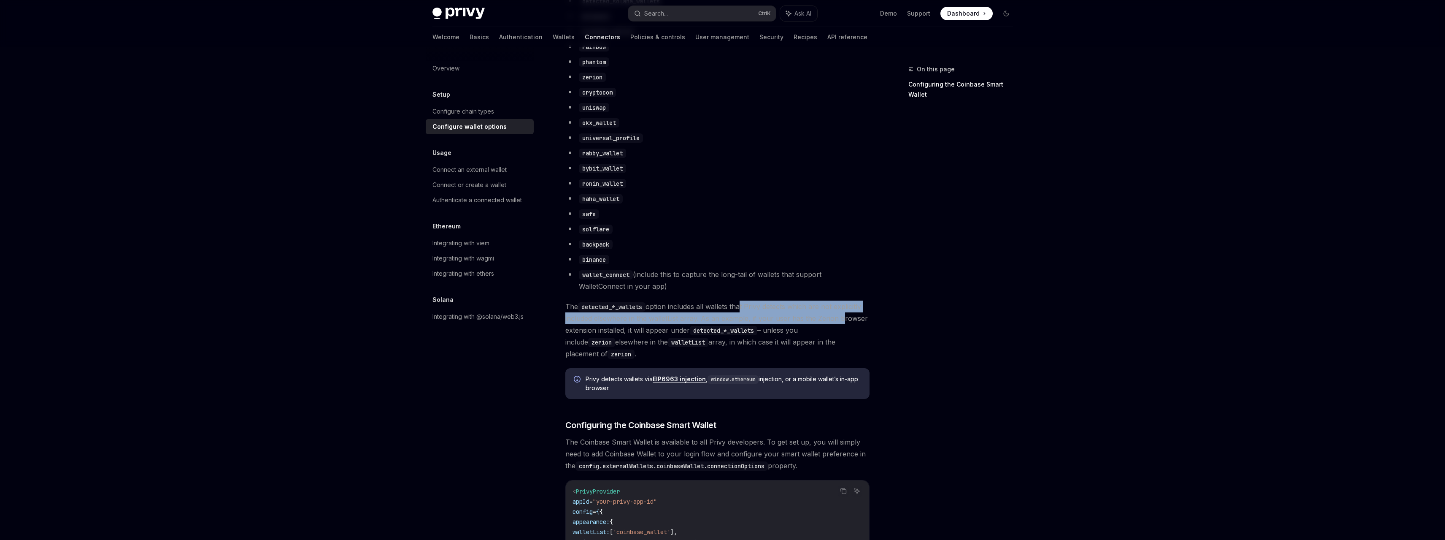
drag, startPoint x: 743, startPoint y: 313, endPoint x: 838, endPoint y: 329, distance: 96.3
click at [838, 329] on span "The detected_*_wallets option includes all wallets that Privy detects which are…" at bounding box center [717, 329] width 304 height 59
click at [840, 331] on span "The detected_*_wallets option includes all wallets that Privy detects which are…" at bounding box center [717, 329] width 304 height 59
click at [814, 337] on span "The detected_*_wallets option includes all wallets that Privy detects which are…" at bounding box center [717, 329] width 304 height 59
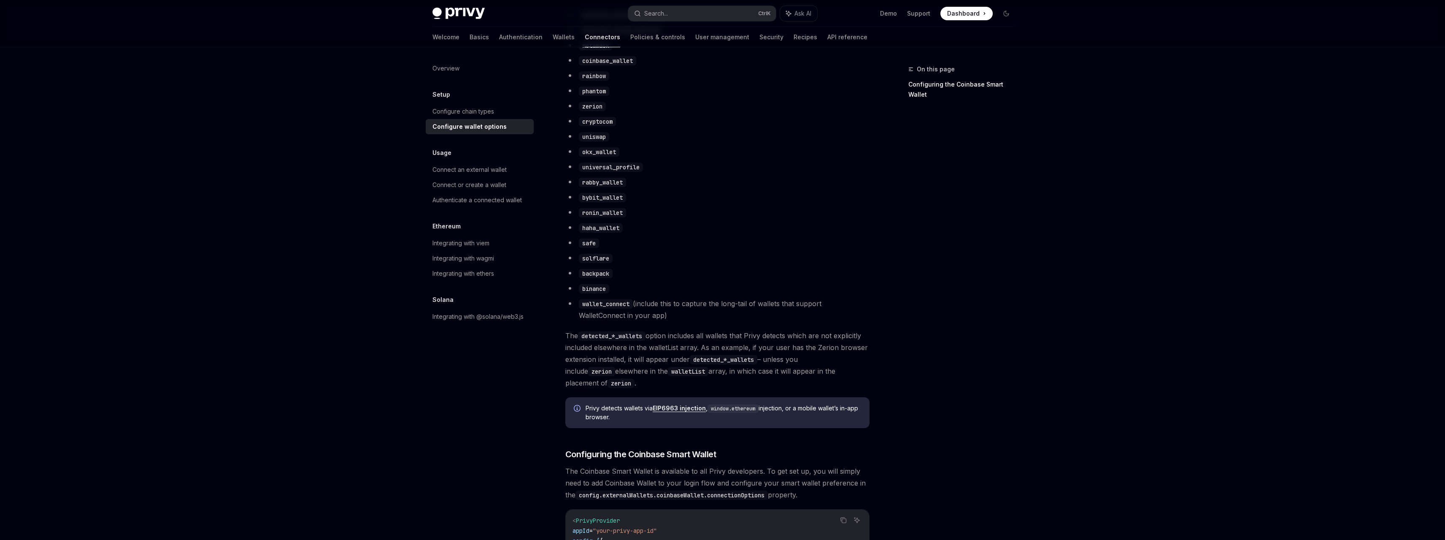
scroll to position [511, 0]
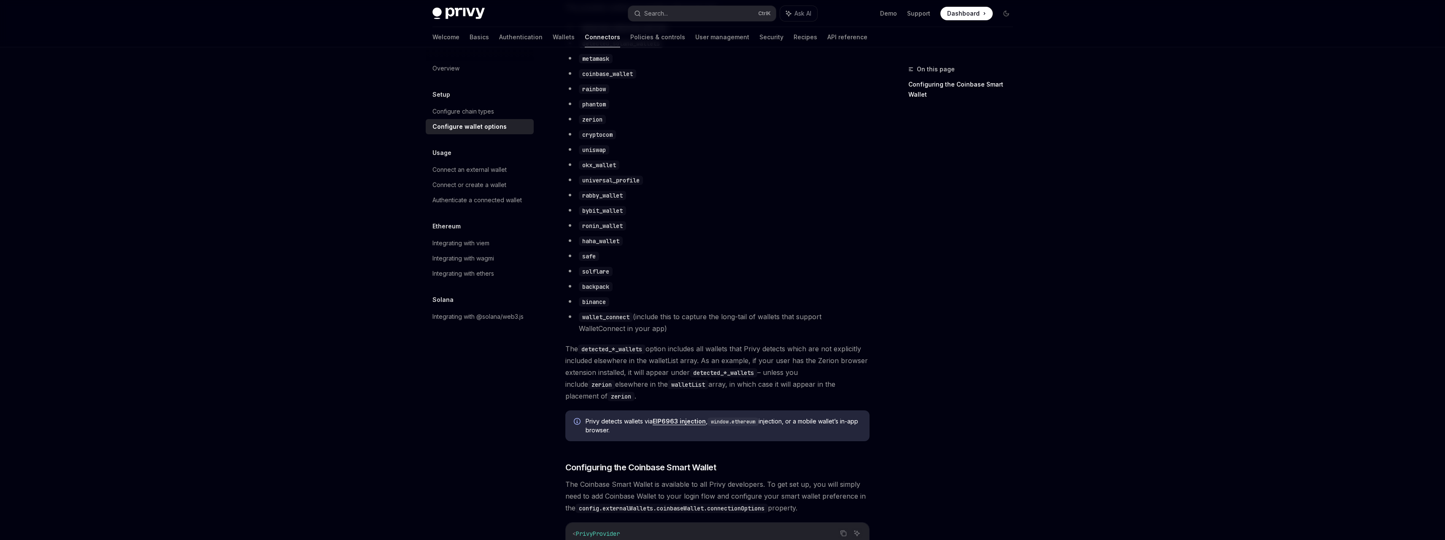
click at [591, 306] on code "binance" at bounding box center [594, 301] width 30 height 9
copy code "binance"
click at [658, 307] on li "binance" at bounding box center [717, 301] width 304 height 12
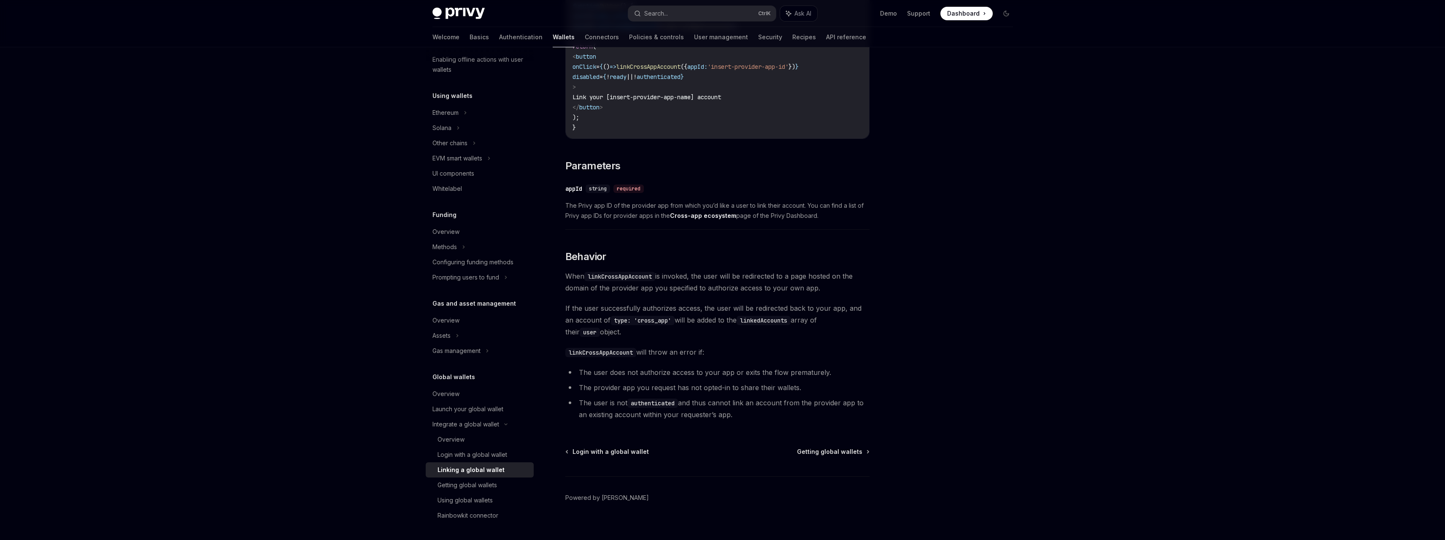
scroll to position [204, 0]
